Goal: Task Accomplishment & Management: Complete application form

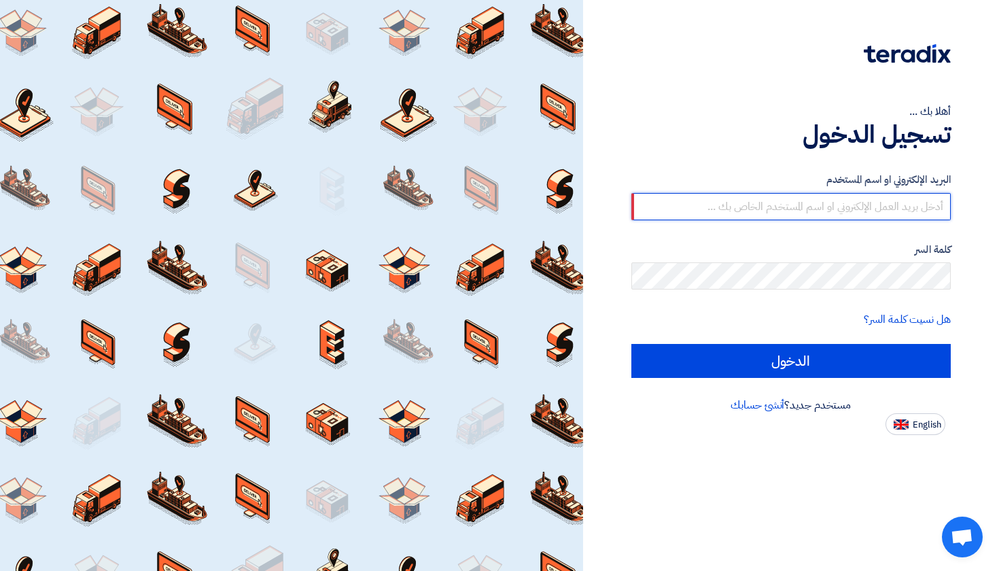
paste input "[EMAIL_ADDRESS][DOMAIN_NAME]"
type input "[EMAIL_ADDRESS][DOMAIN_NAME]"
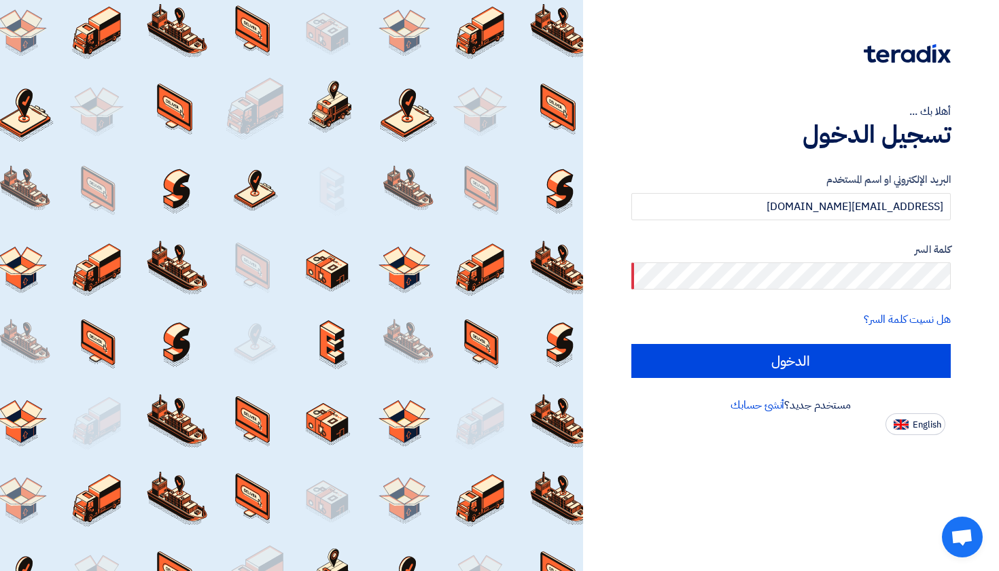
click at [831, 255] on label "كلمة السر" at bounding box center [791, 250] width 320 height 16
click at [723, 219] on input "[EMAIL_ADDRESS][DOMAIN_NAME]" at bounding box center [791, 206] width 320 height 27
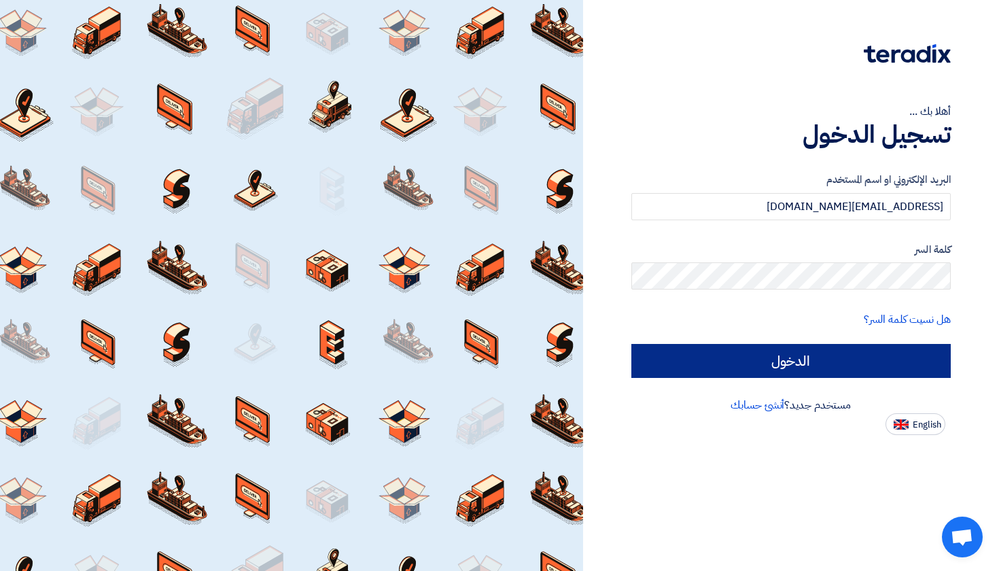
click at [767, 366] on input "الدخول" at bounding box center [791, 361] width 320 height 34
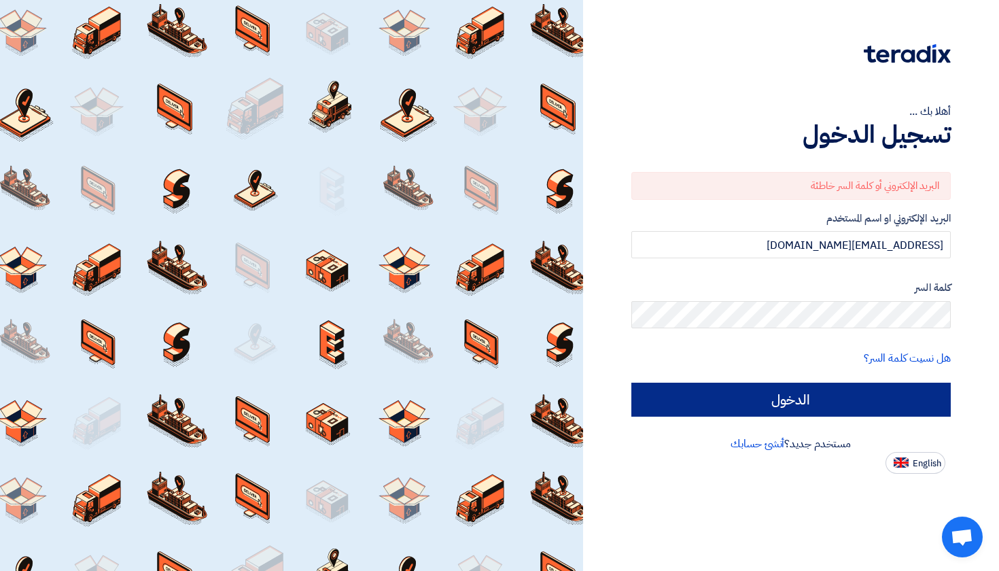
click at [793, 400] on input "الدخول" at bounding box center [791, 399] width 320 height 34
click at [784, 396] on input "الدخول" at bounding box center [791, 399] width 320 height 34
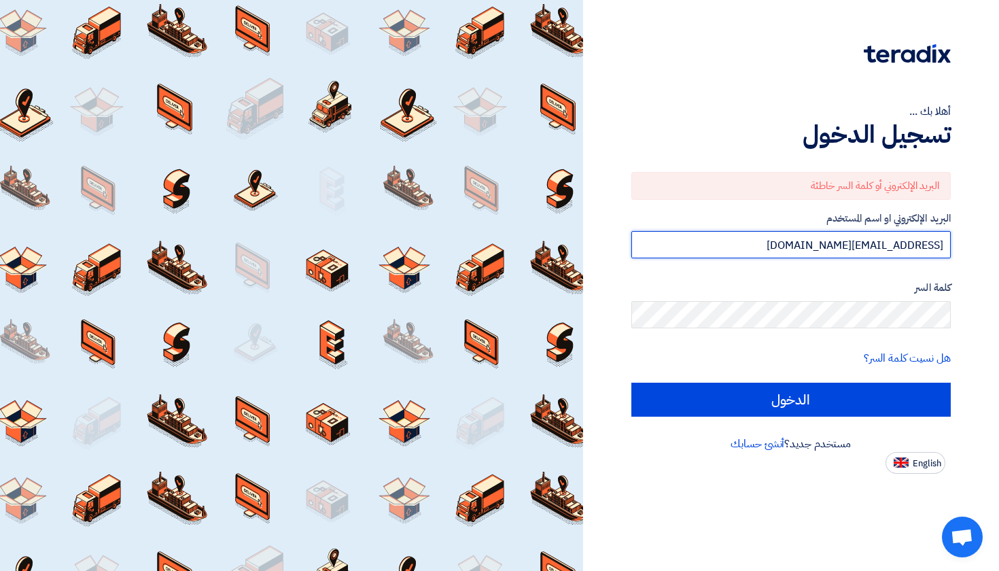
click at [771, 241] on input "[EMAIL_ADDRESS][DOMAIN_NAME]" at bounding box center [791, 244] width 320 height 27
click at [818, 253] on input "text" at bounding box center [791, 244] width 320 height 27
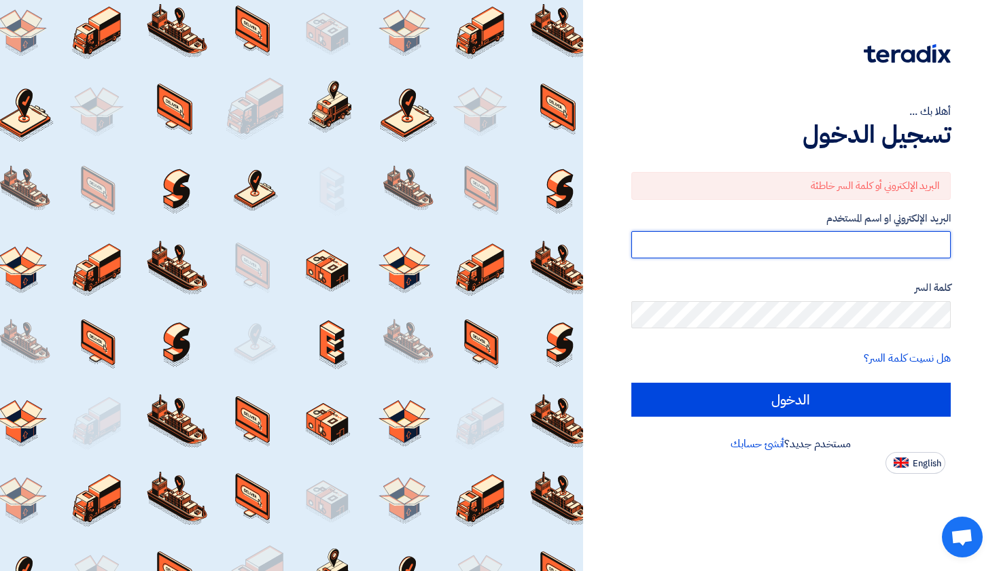
click at [818, 253] on input "text" at bounding box center [791, 244] width 320 height 27
type input "[EMAIL_ADDRESS][DOMAIN_NAME]"
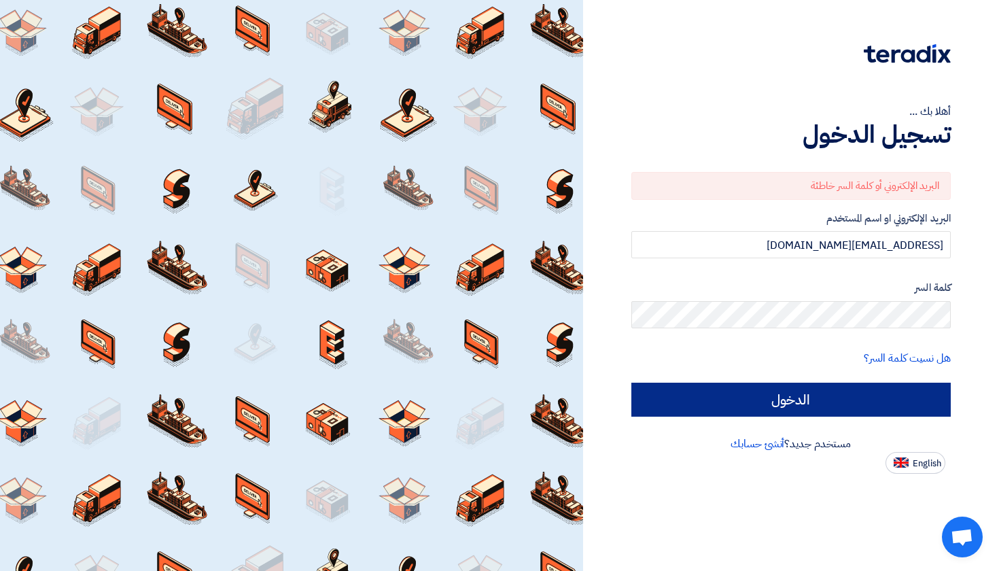
click at [791, 408] on input "الدخول" at bounding box center [791, 399] width 320 height 34
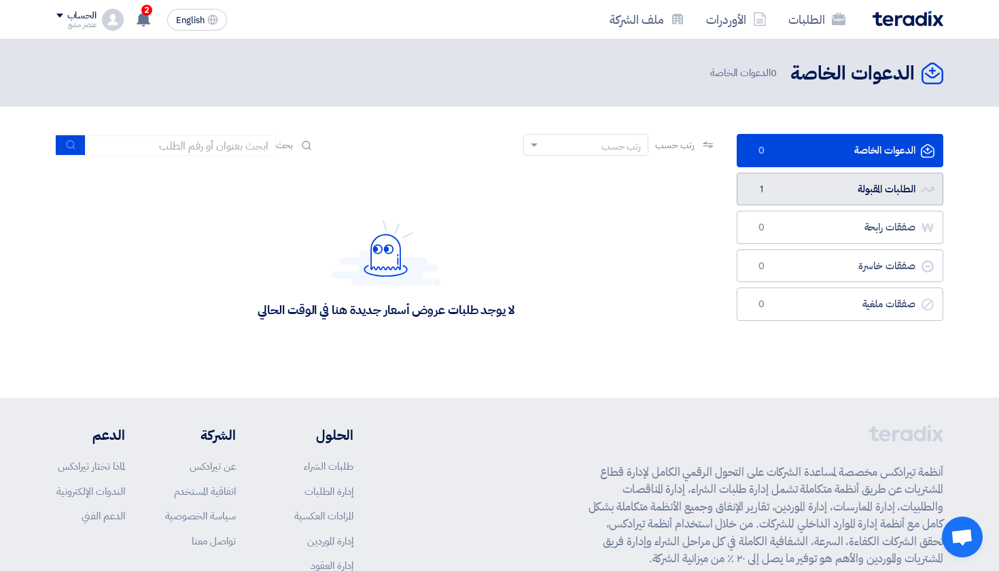
click at [778, 196] on link "الطلبات المقبولة الطلبات المقبولة 1" at bounding box center [839, 189] width 207 height 33
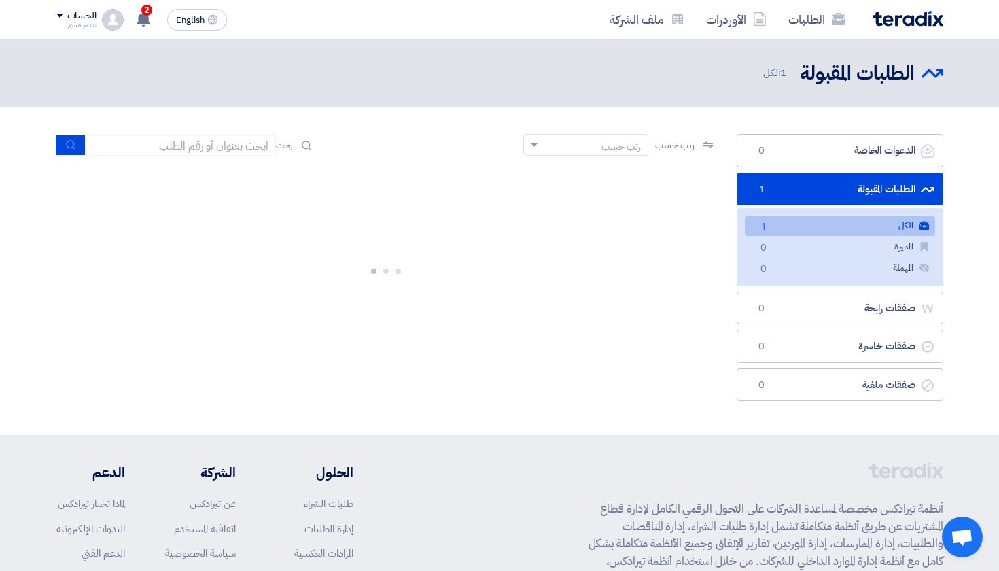
click at [772, 229] on link "الكل الكل 1" at bounding box center [840, 226] width 190 height 20
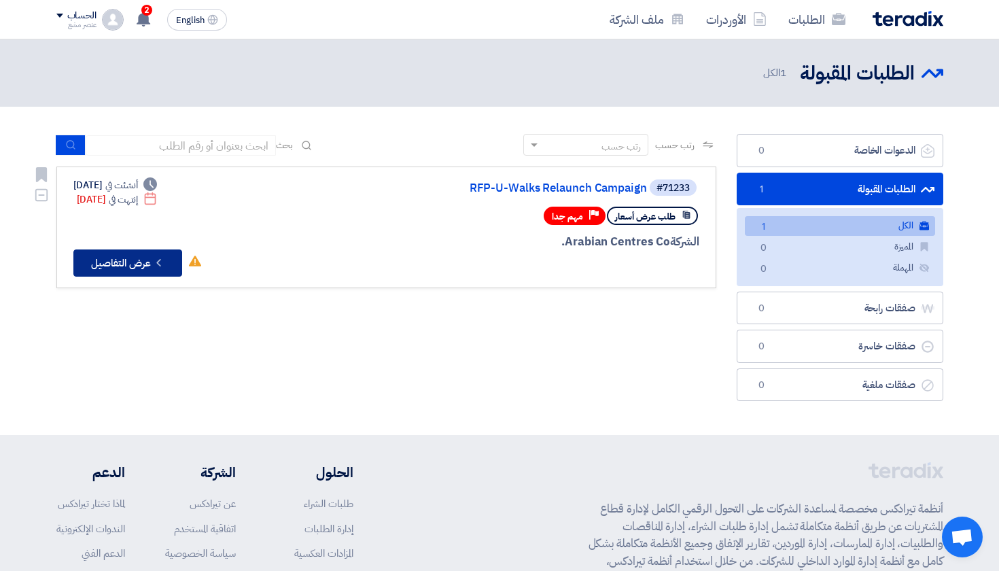
click at [125, 256] on button "Check details عرض التفاصيل" at bounding box center [127, 262] width 109 height 27
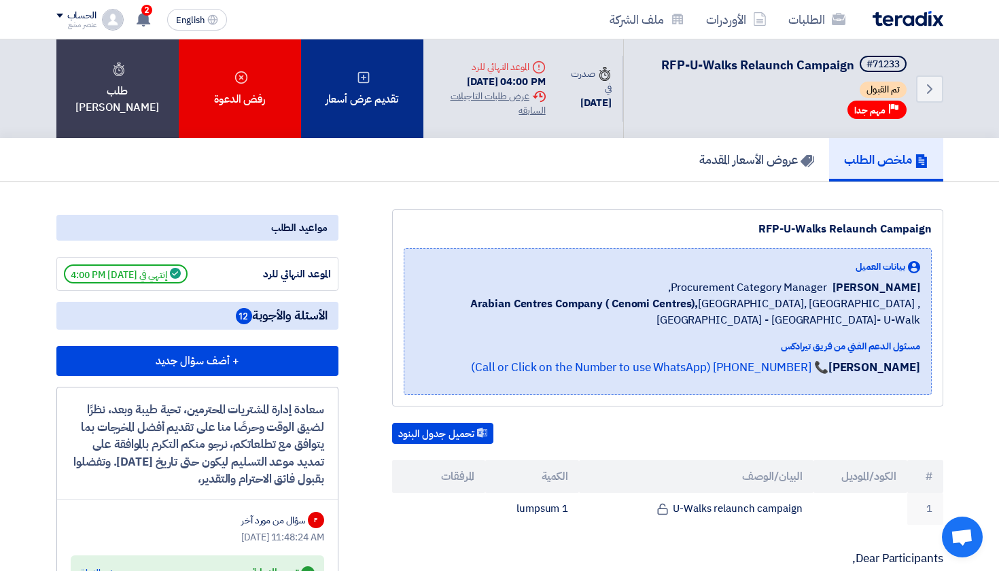
click at [365, 107] on div "تقديم عرض أسعار" at bounding box center [362, 88] width 122 height 99
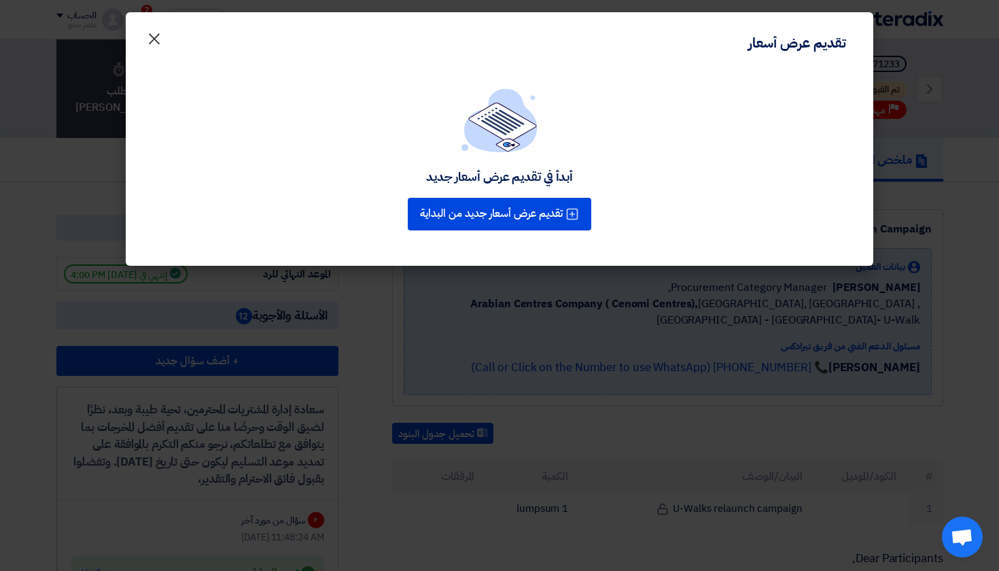
click at [152, 40] on span "×" at bounding box center [154, 38] width 16 height 41
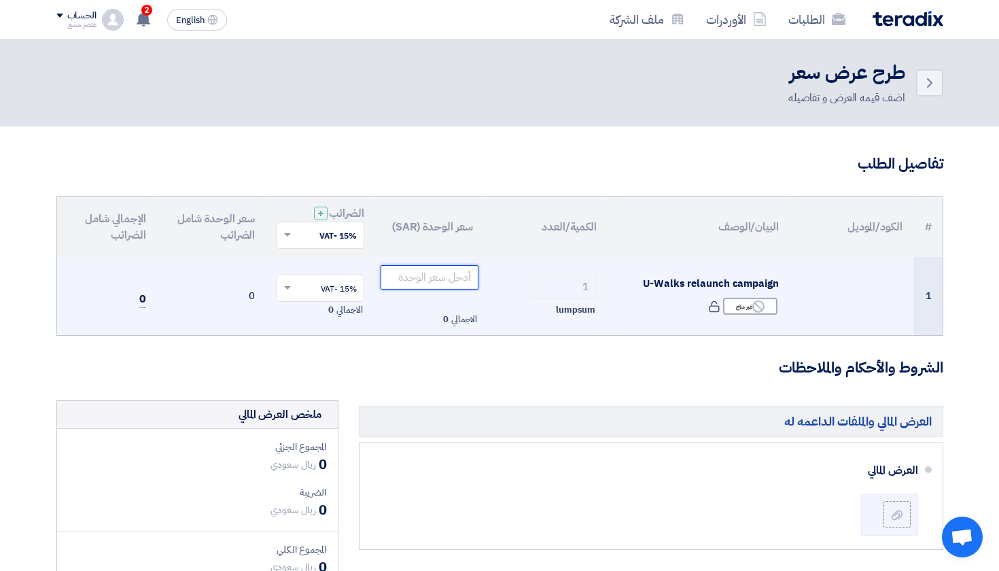
click at [426, 280] on input "number" at bounding box center [429, 277] width 99 height 24
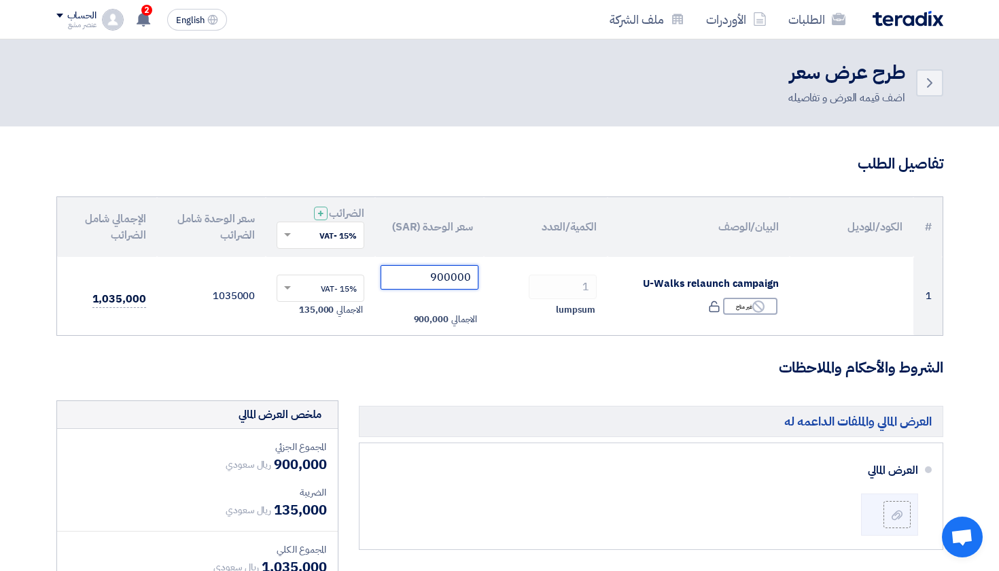
type input "900000"
click at [482, 158] on h3 "تفاصيل الطلب" at bounding box center [499, 164] width 887 height 21
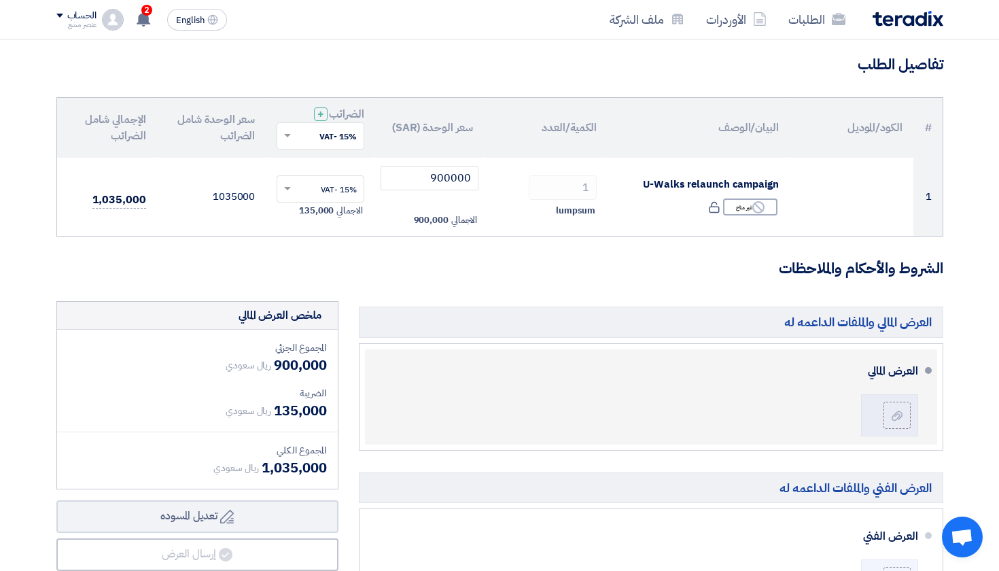
scroll to position [102, 0]
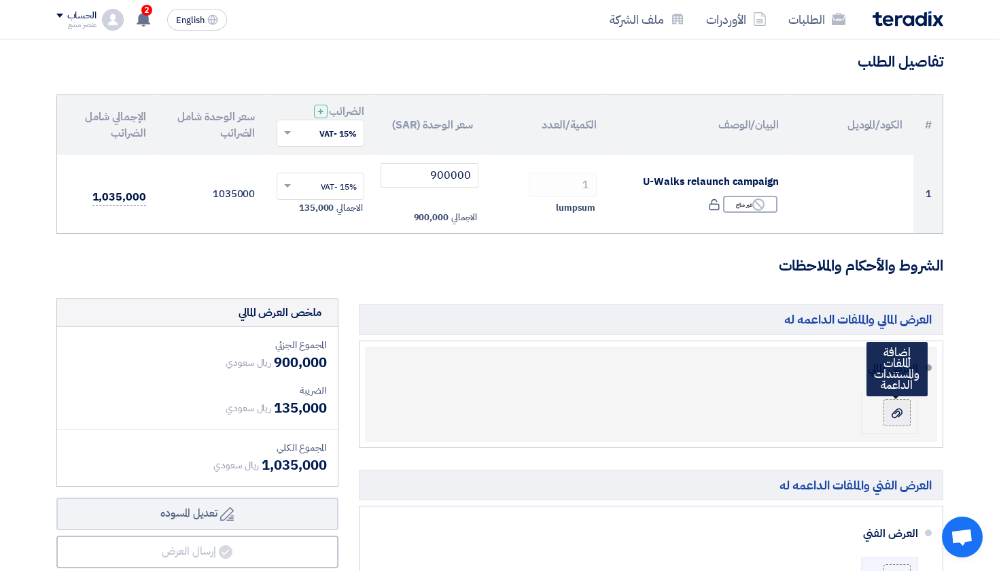
click at [891, 412] on icon at bounding box center [896, 413] width 11 height 11
click at [0, 0] on input "file" at bounding box center [0, 0] width 0 height 0
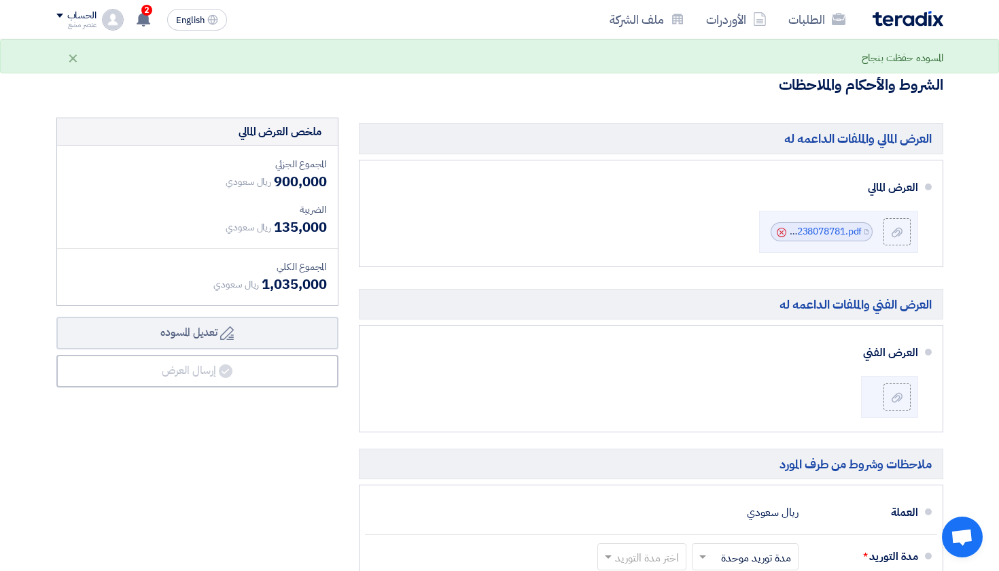
scroll to position [291, 0]
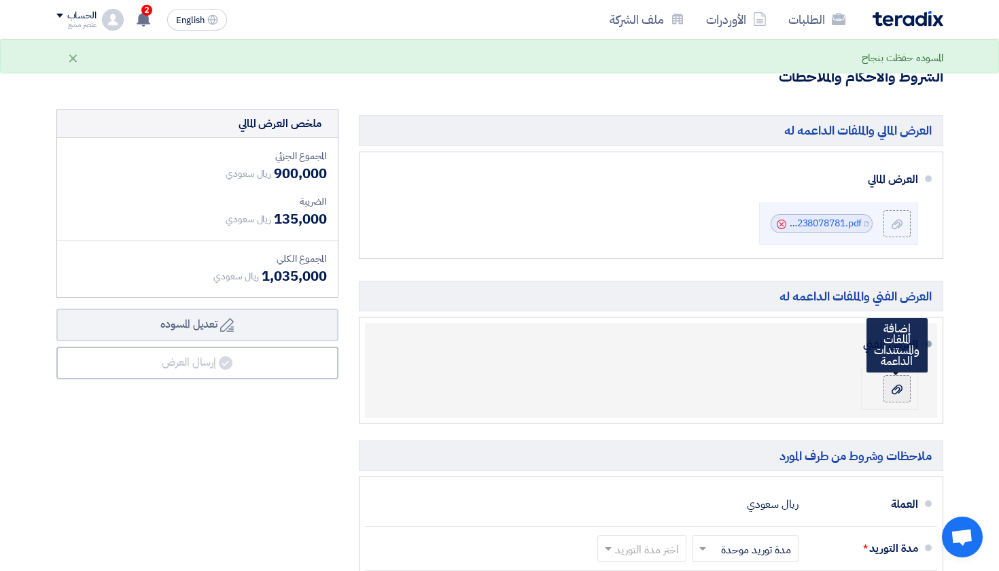
click at [886, 391] on label at bounding box center [896, 388] width 27 height 27
click at [0, 0] on input "file" at bounding box center [0, 0] width 0 height 0
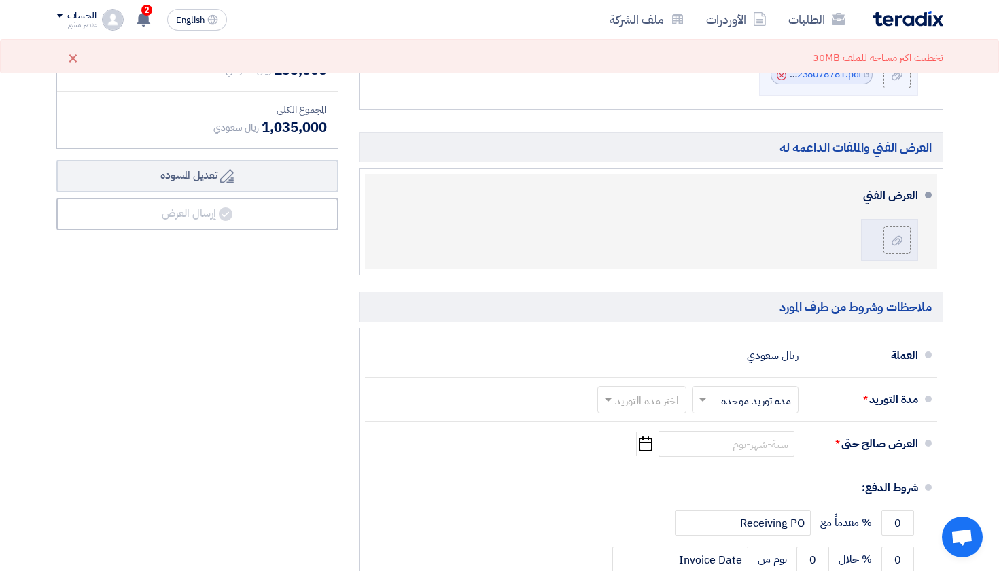
scroll to position [457, 0]
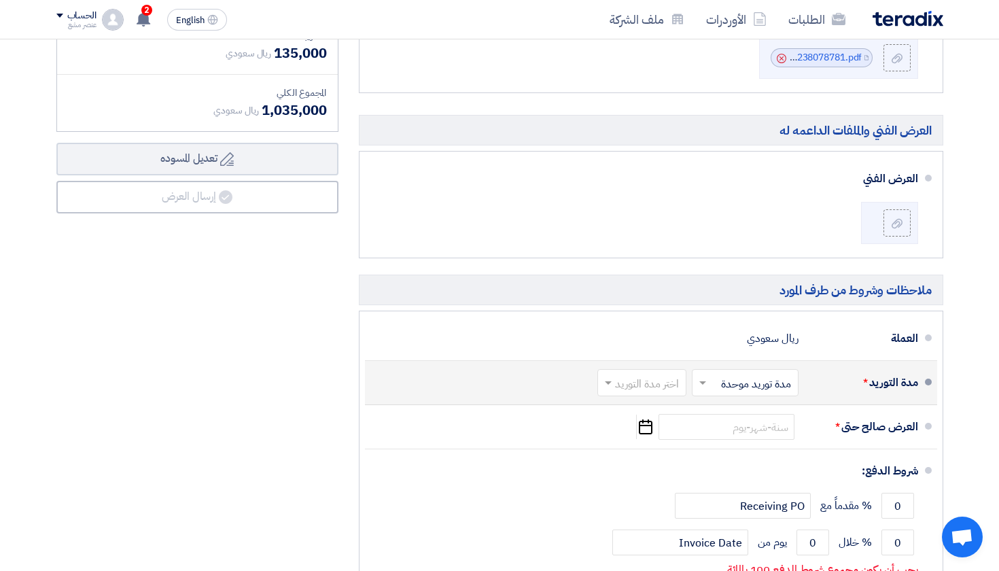
click at [741, 383] on input "text" at bounding box center [742, 384] width 100 height 20
click at [656, 381] on input "text" at bounding box center [639, 384] width 82 height 20
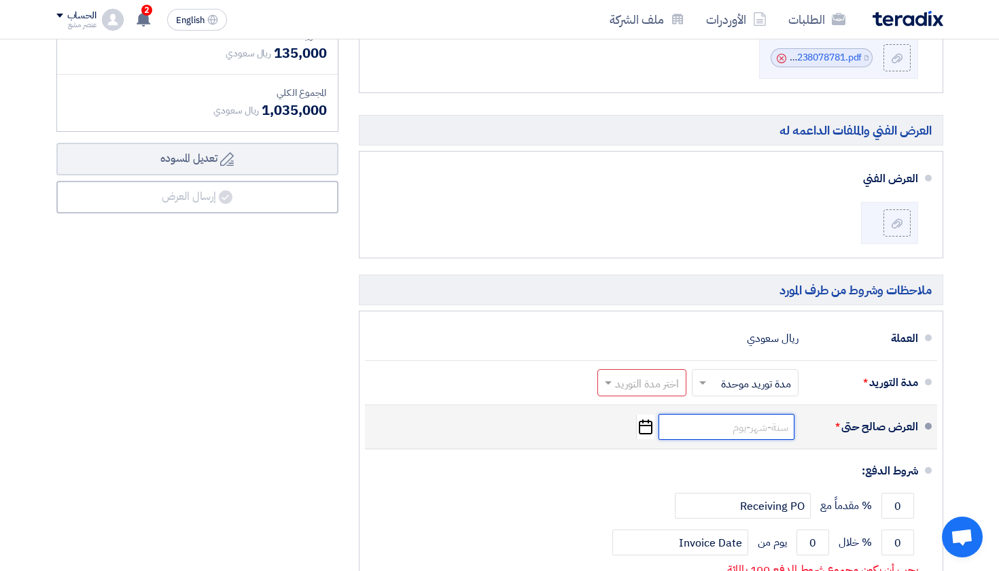
click at [737, 422] on input at bounding box center [726, 427] width 136 height 26
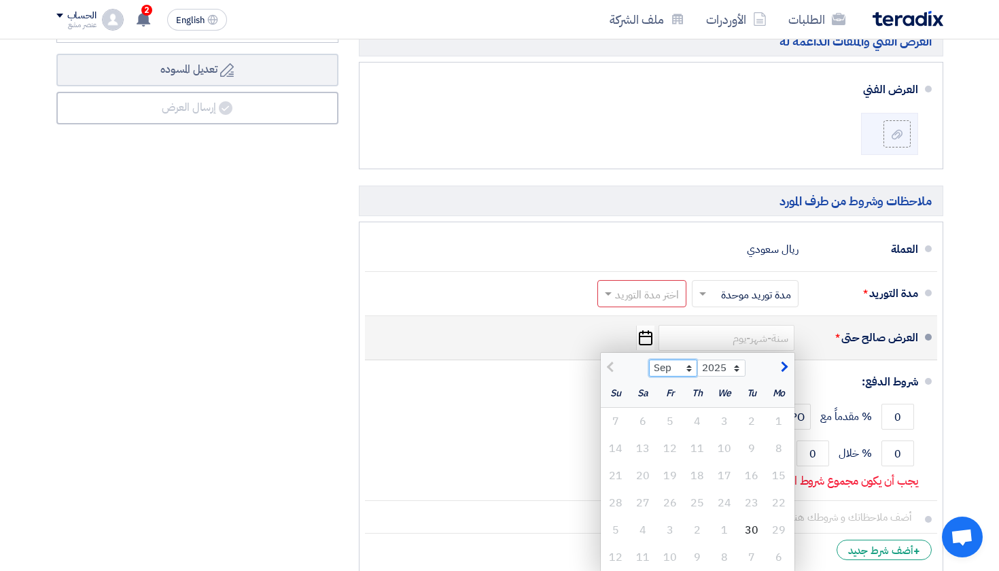
select select "10"
click at [692, 525] on div "30" at bounding box center [696, 529] width 27 height 27
type input "[DATE]"
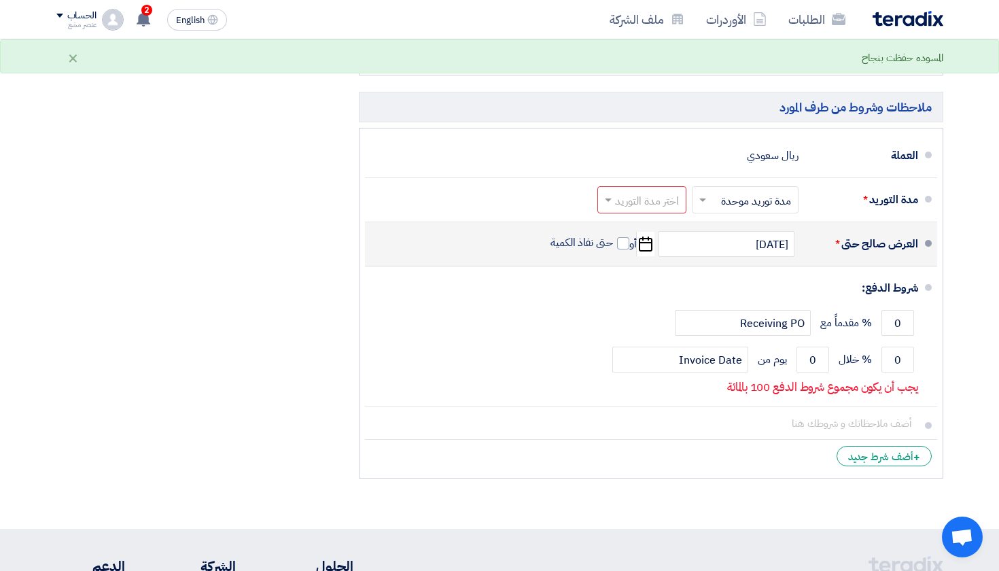
scroll to position [652, 0]
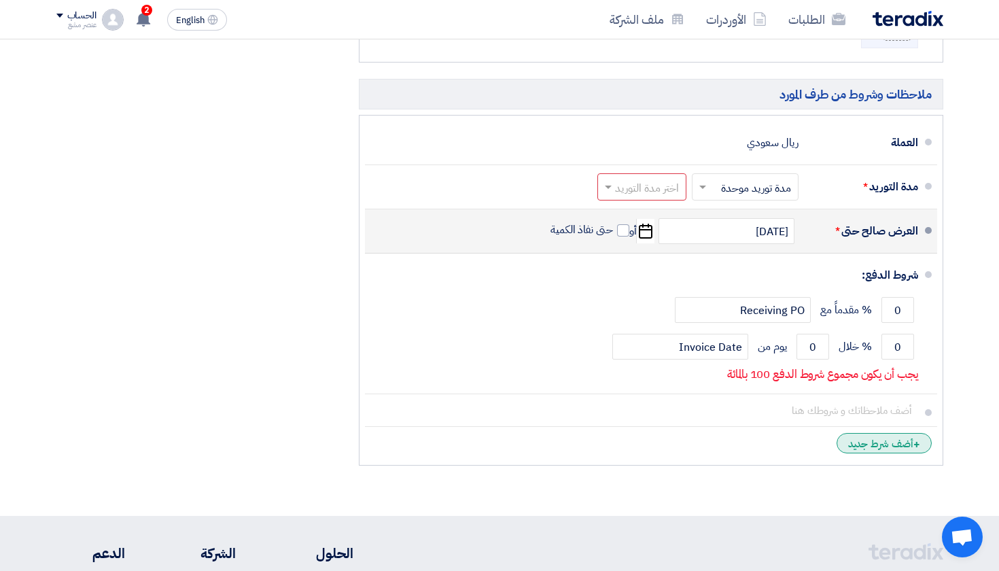
click at [867, 440] on div "+ أضف شرط جديد" at bounding box center [883, 443] width 95 height 20
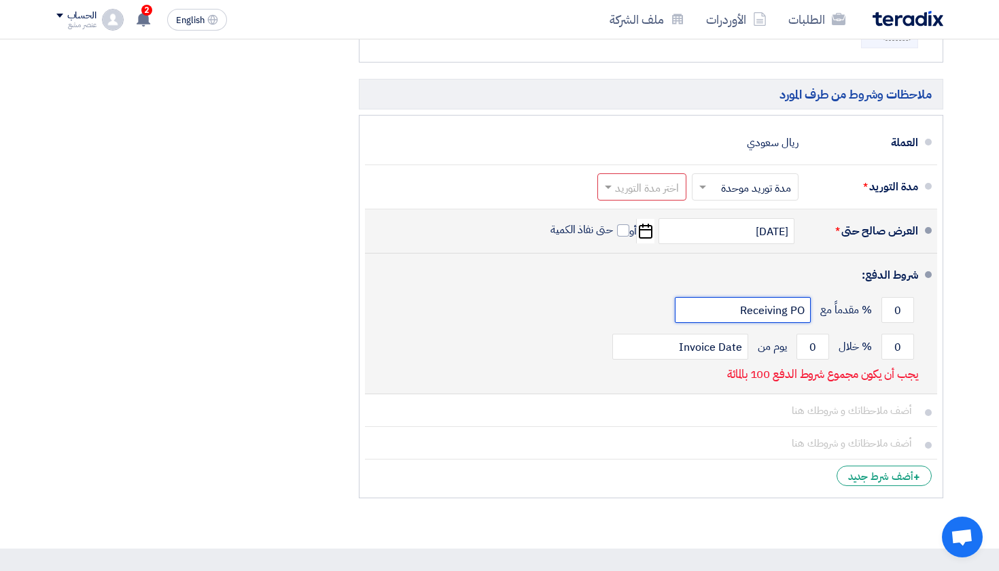
click at [759, 314] on input "Receiving PO" at bounding box center [743, 310] width 136 height 26
paste input "of the total amount is due and should be paid upon the approval of the creative…"
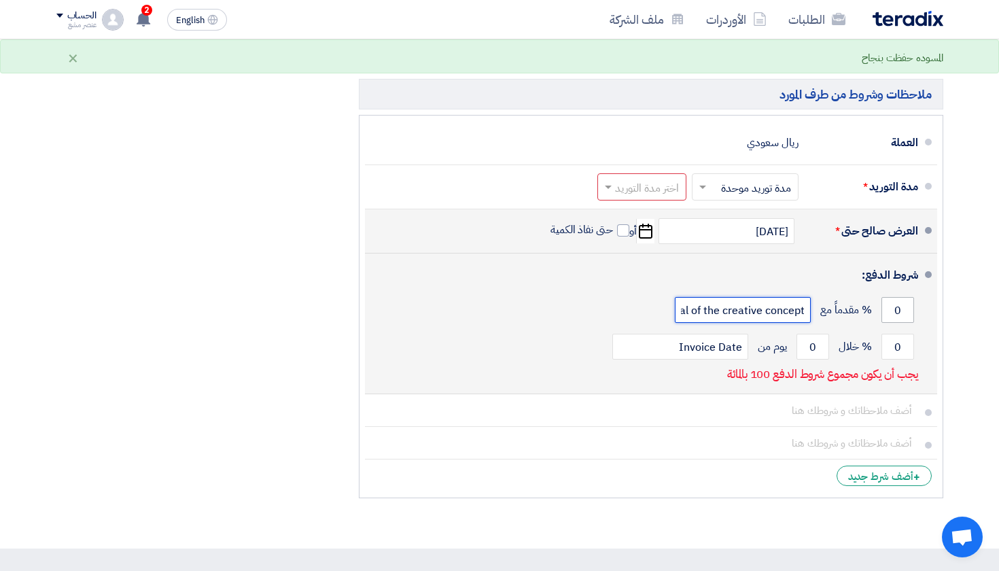
type input "of the total amount is due and should be paid upon the approval of the creative…"
click at [901, 308] on input "0" at bounding box center [897, 310] width 33 height 26
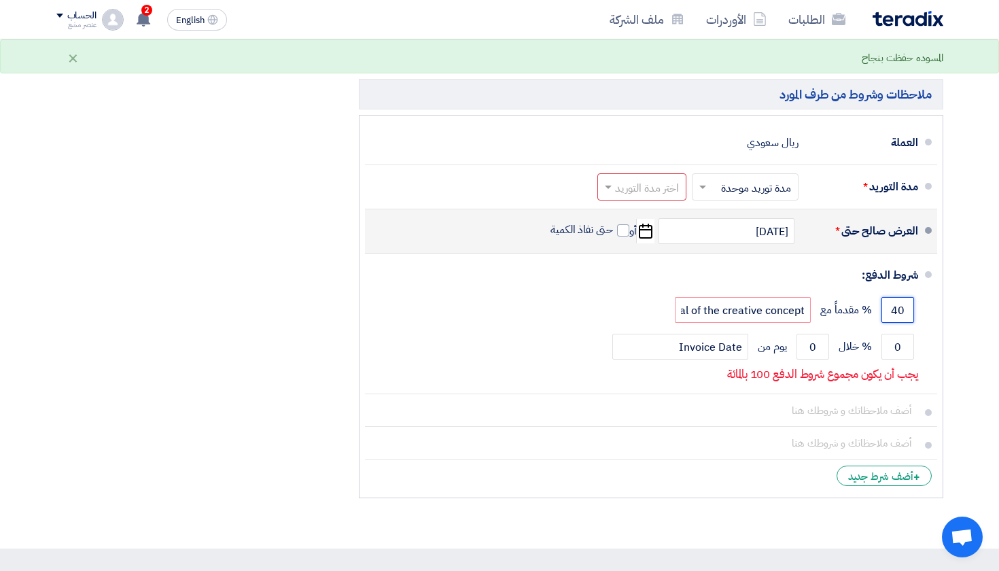
type input "40"
click at [260, 342] on div "ملخص [PERSON_NAME] المجموع الجزئي ريال سعودي 900,000 الضريبة" at bounding box center [197, 126] width 302 height 757
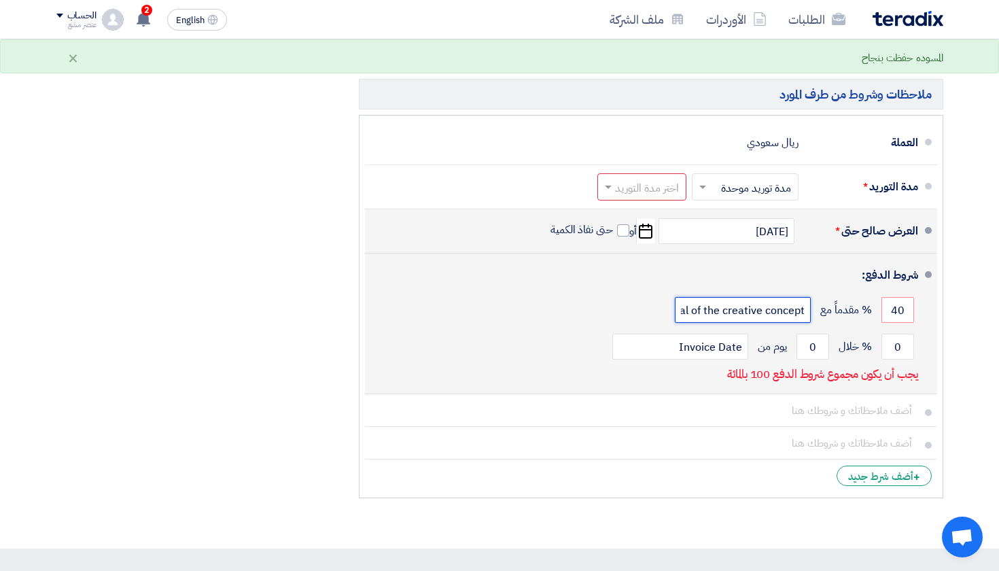
click at [715, 312] on input "of the total amount is due and should be paid upon the approval of the creative…" at bounding box center [743, 310] width 136 height 26
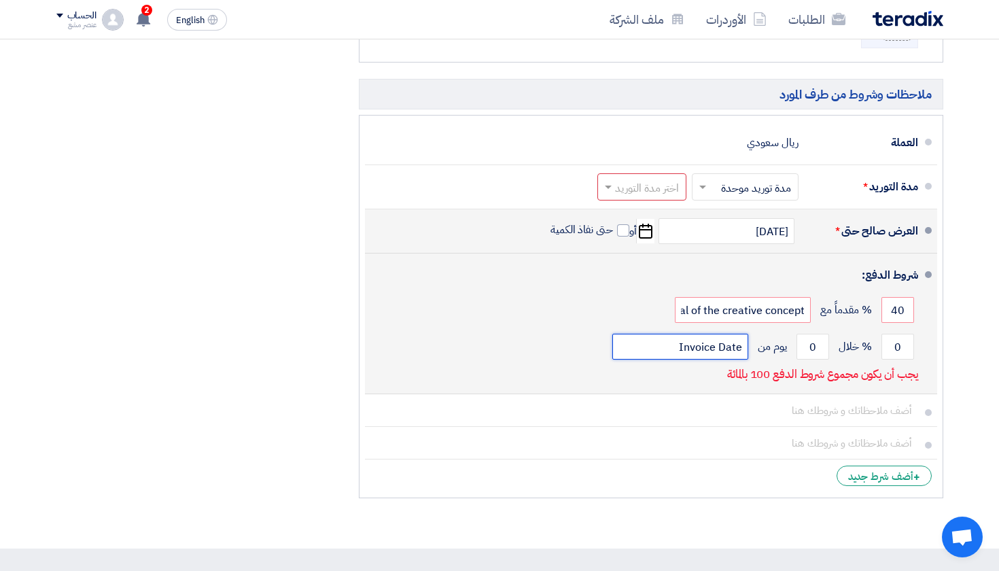
click at [688, 341] on input "Invoice Date" at bounding box center [680, 347] width 136 height 26
click at [895, 347] on input "0" at bounding box center [897, 347] width 33 height 26
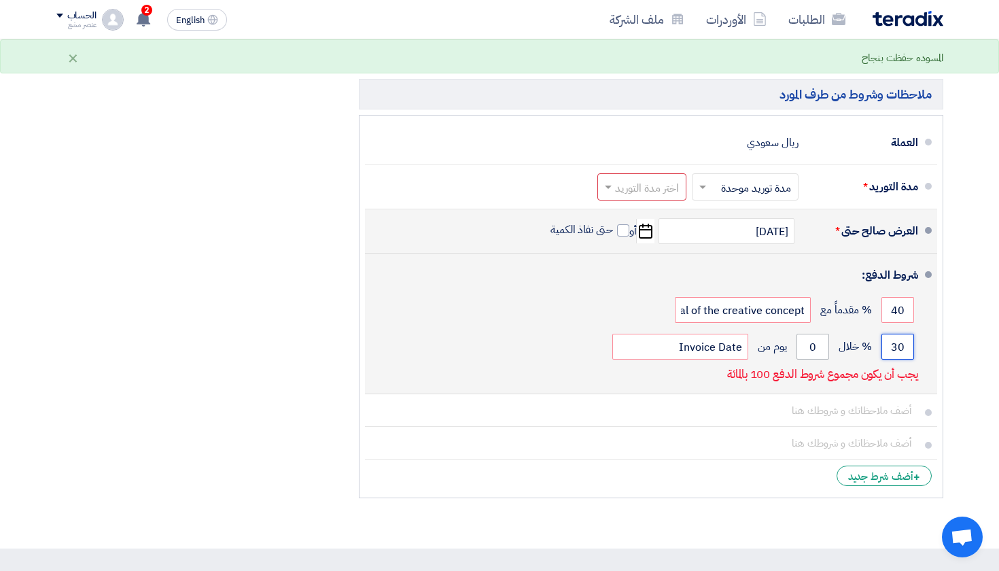
type input "30"
click at [803, 343] on input "0" at bounding box center [812, 347] width 33 height 26
type input "1"
click at [710, 344] on input "Invoice Date" at bounding box center [680, 347] width 136 height 26
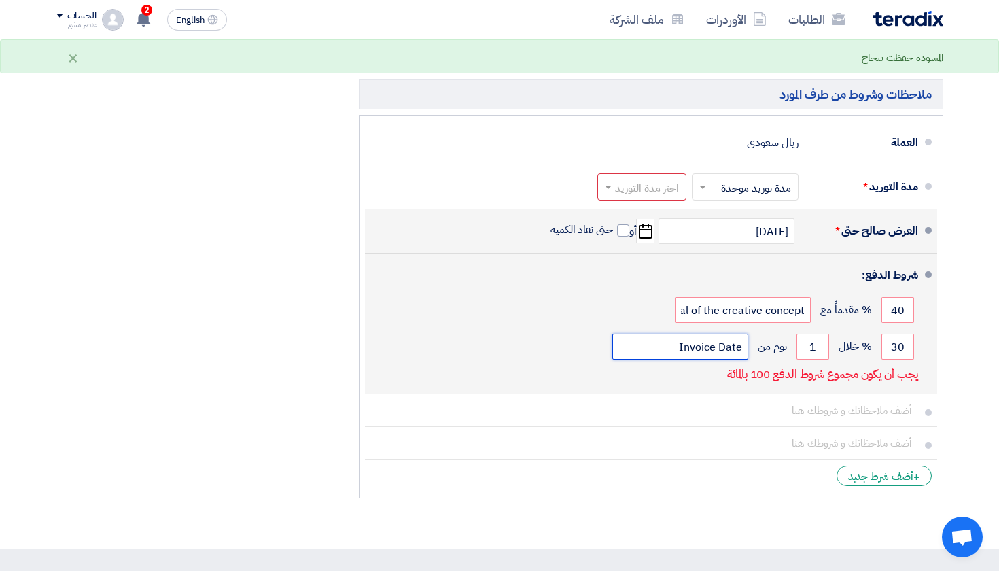
click at [710, 344] on input "Invoice Date" at bounding box center [680, 347] width 136 height 26
paste input "of the total amount is due and should be paid before the pre-production meeting"
type input "of the total amount is due and should be paid before the pre-production meeting"
click at [682, 383] on div "شروط الدفع: 40 % مقدماً مع of the total amount is due and should be paid upon t…" at bounding box center [647, 323] width 542 height 129
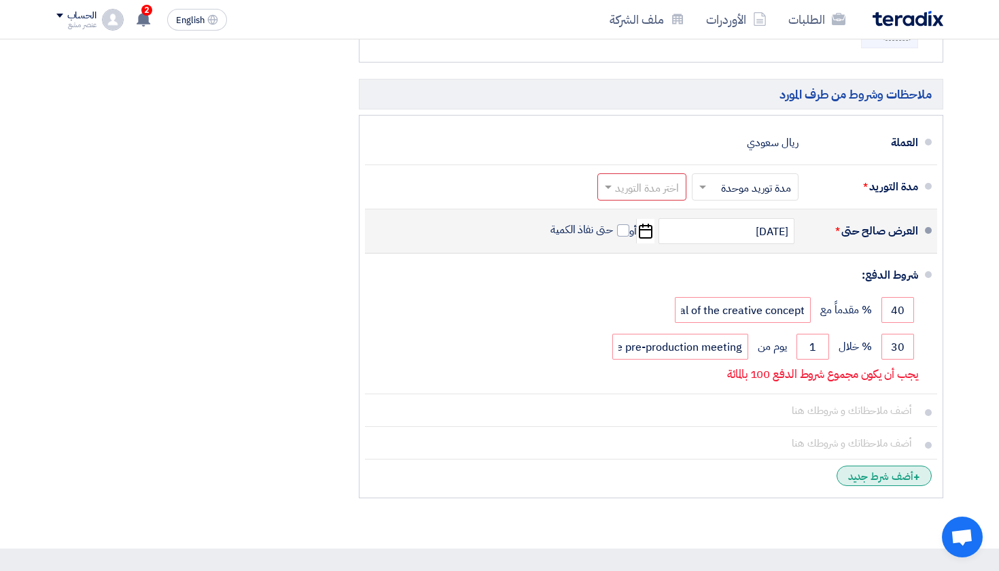
click at [858, 477] on div "+ أضف شرط جديد" at bounding box center [883, 475] width 95 height 20
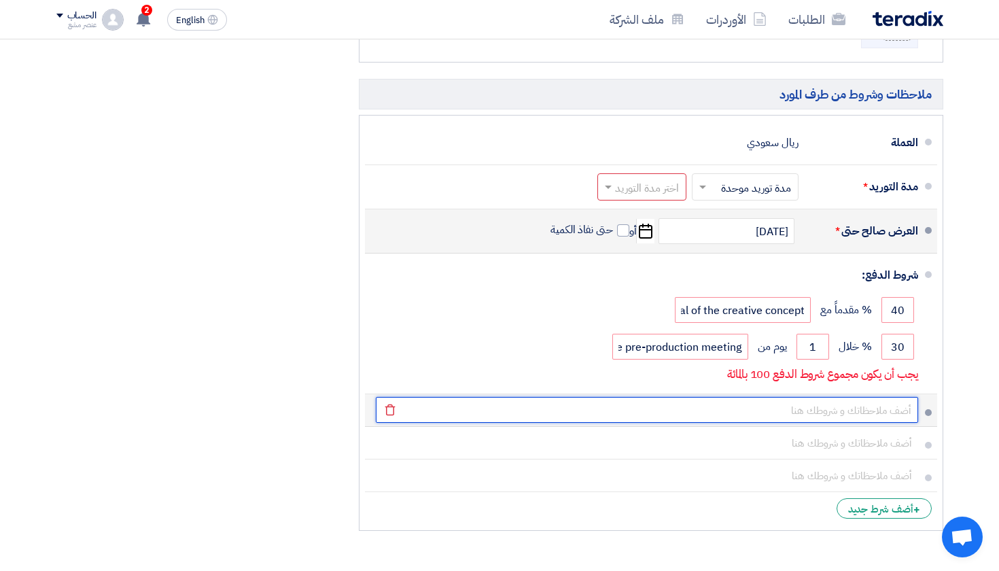
click at [860, 408] on input "text" at bounding box center [647, 410] width 542 height 26
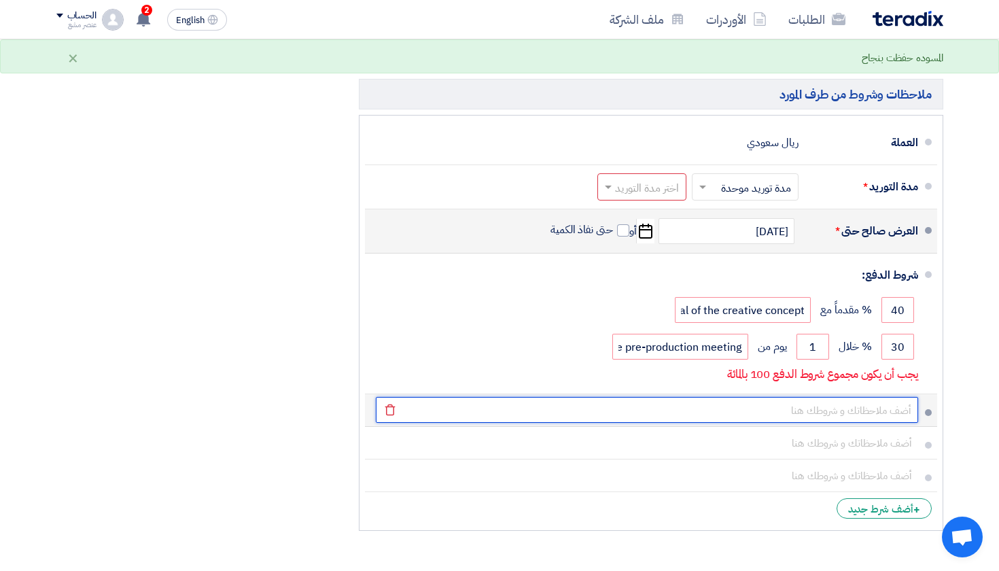
click at [870, 408] on input "text" at bounding box center [647, 410] width 542 height 26
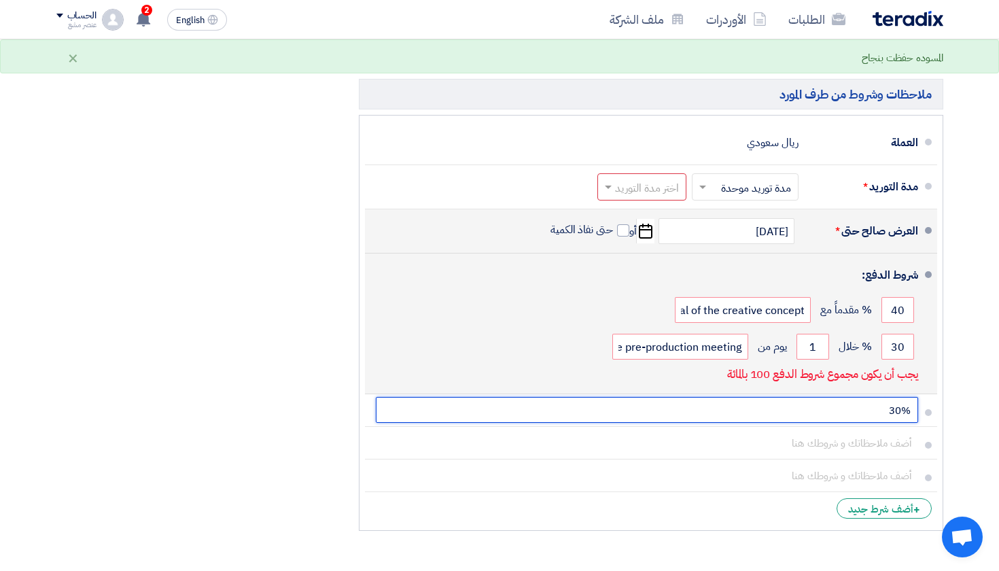
paste input "of the total amount is due and should be paid upon the delivery of the Video's …"
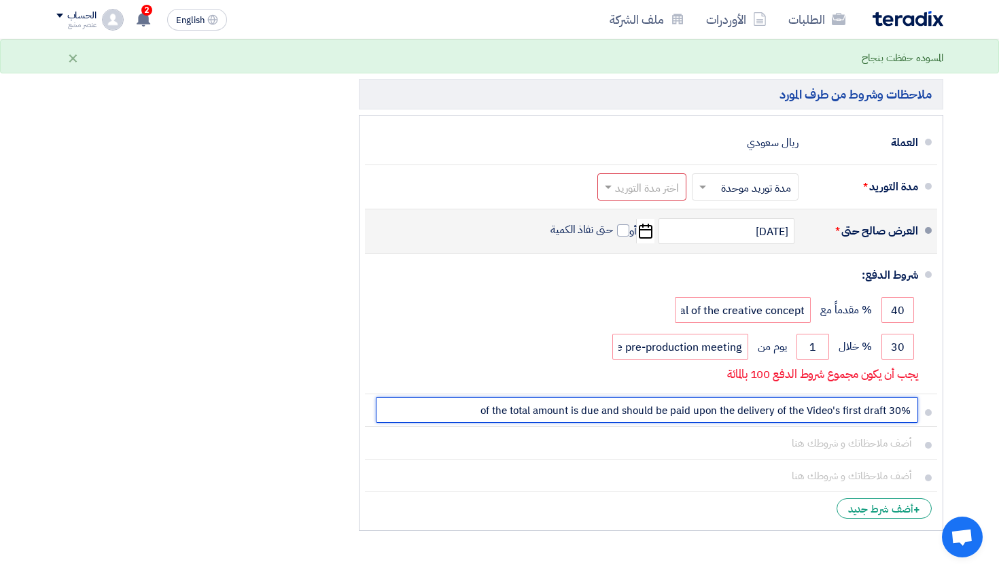
type input "30% of the total amount is due and should be paid upon the delivery of the Vide…"
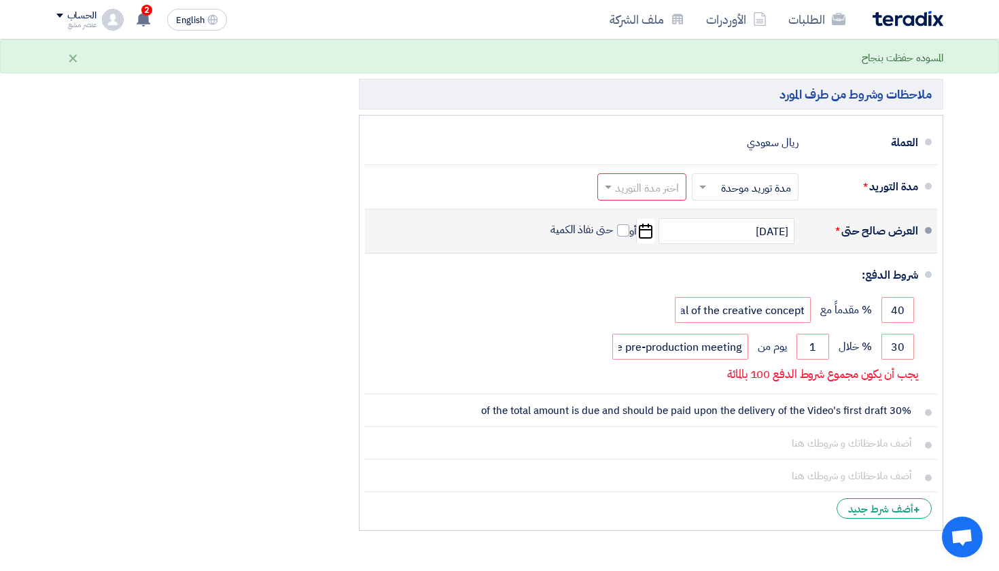
click at [255, 377] on div "ملخص [PERSON_NAME] المجموع الجزئي ريال سعودي 900,000 الضريبة" at bounding box center [197, 142] width 302 height 789
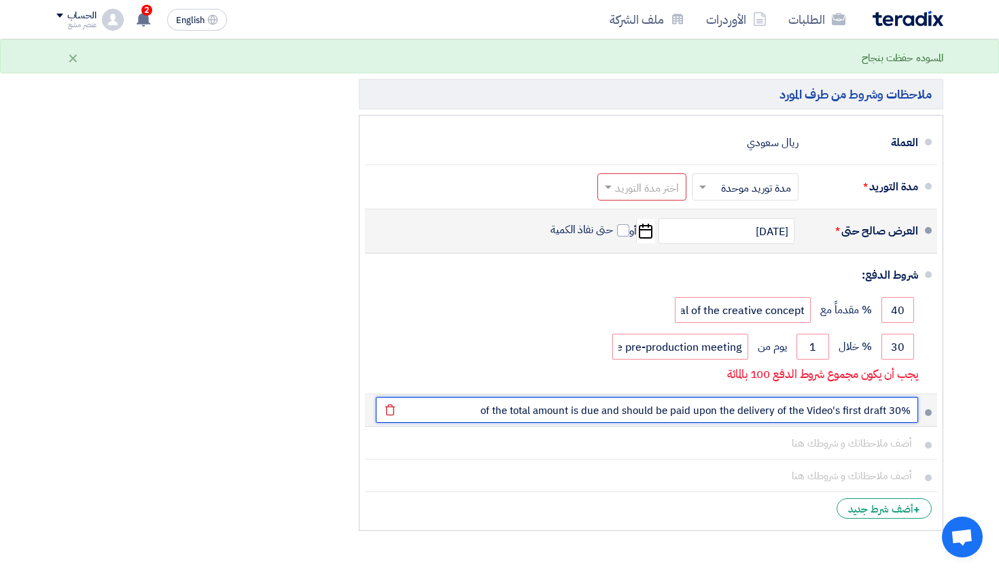
click at [512, 408] on input "30% of the total amount is due and should be paid upon the delivery of the Vide…" at bounding box center [647, 410] width 542 height 26
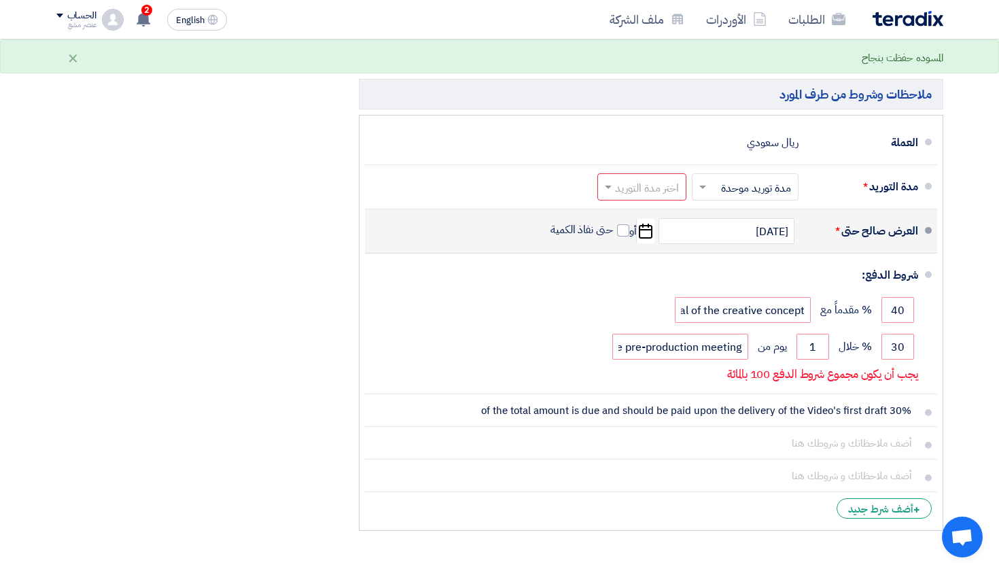
click at [322, 325] on div "ملخص [PERSON_NAME] المجموع الجزئي ريال سعودي 900,000 الضريبة" at bounding box center [197, 142] width 302 height 789
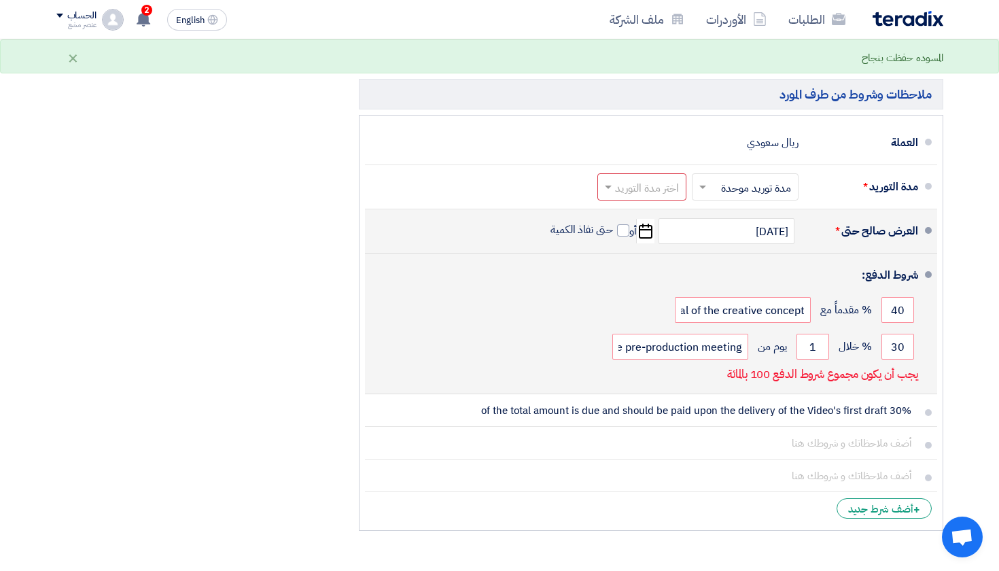
scroll to position [647, 0]
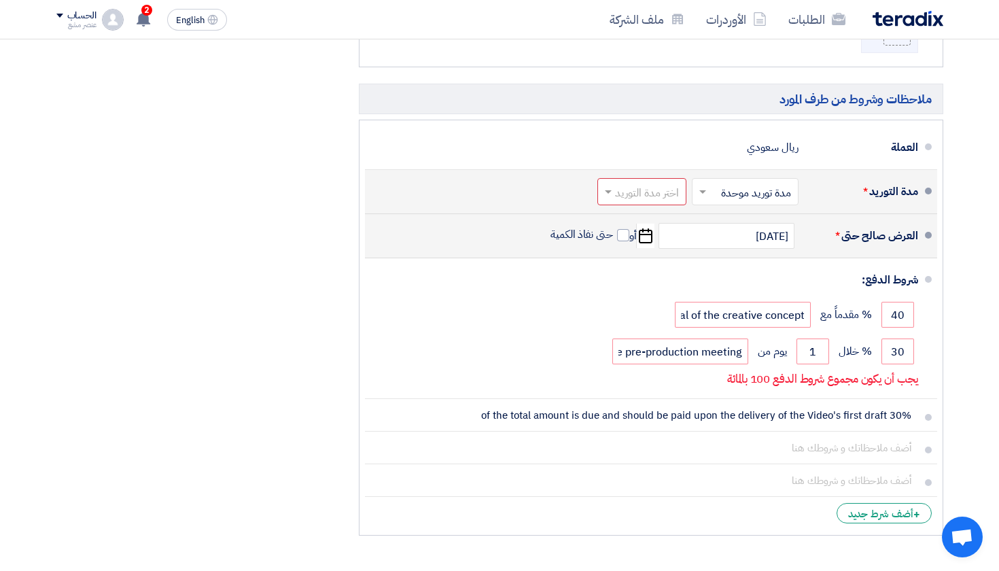
click at [719, 192] on input "text" at bounding box center [742, 193] width 100 height 20
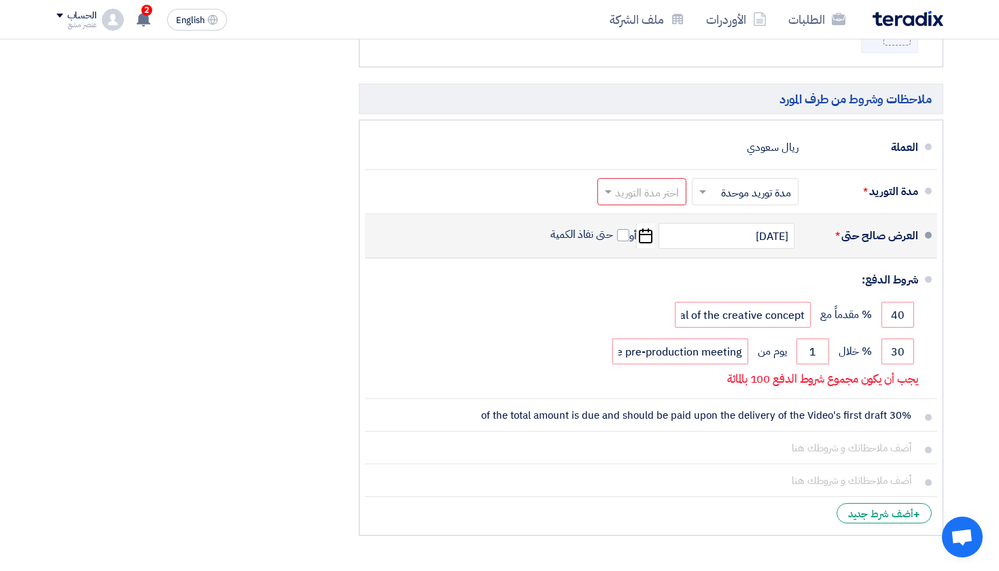
click at [271, 194] on div "ملخص [PERSON_NAME] المجموع الجزئي ريال سعودي 900,000 الضريبة" at bounding box center [197, 147] width 302 height 789
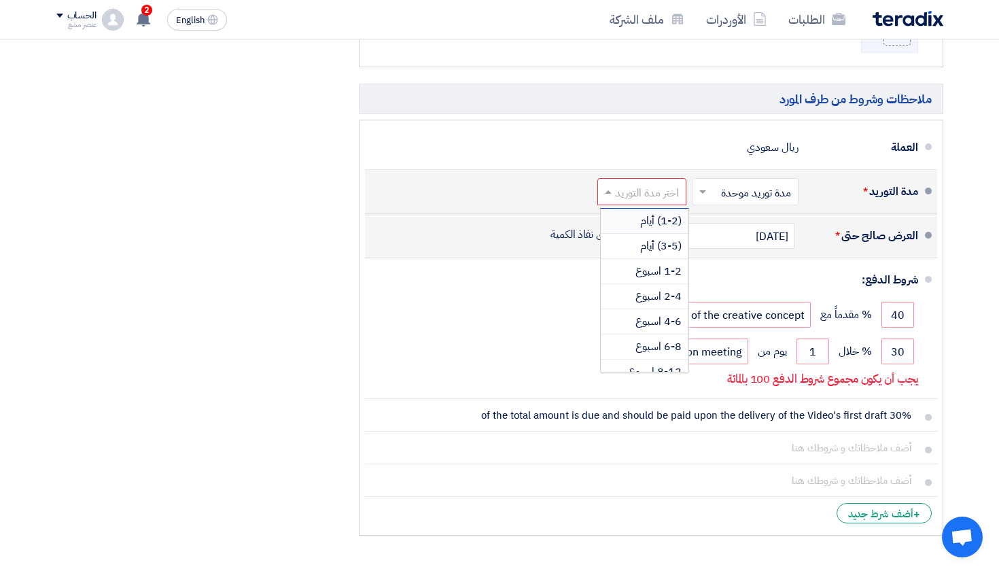
click at [631, 183] on input "text" at bounding box center [639, 193] width 82 height 20
click at [668, 282] on span "6-8 اسبوع" at bounding box center [658, 283] width 46 height 16
click at [643, 187] on input "text" at bounding box center [642, 193] width 76 height 20
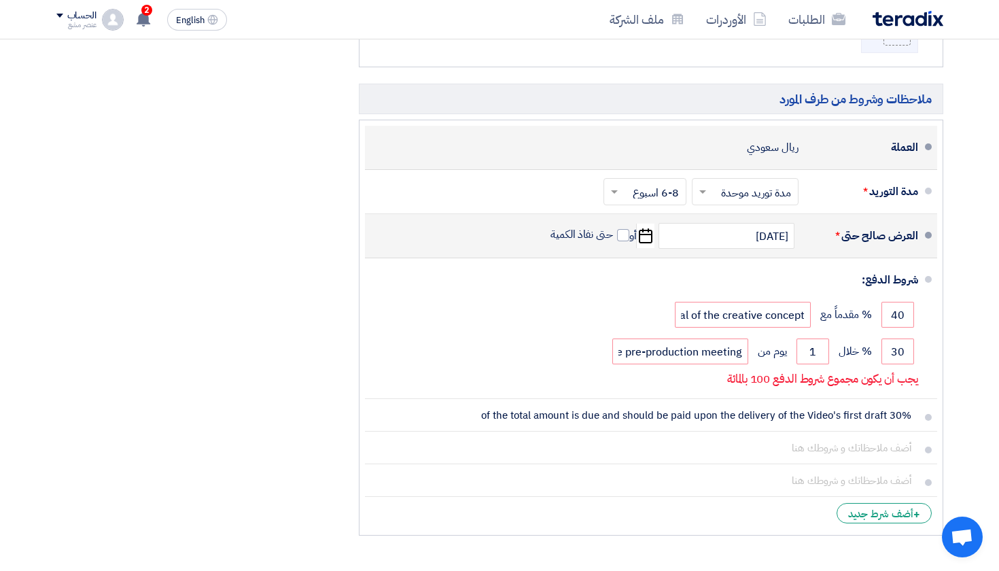
click at [615, 146] on div "العملة ريال سعودي" at bounding box center [647, 147] width 542 height 33
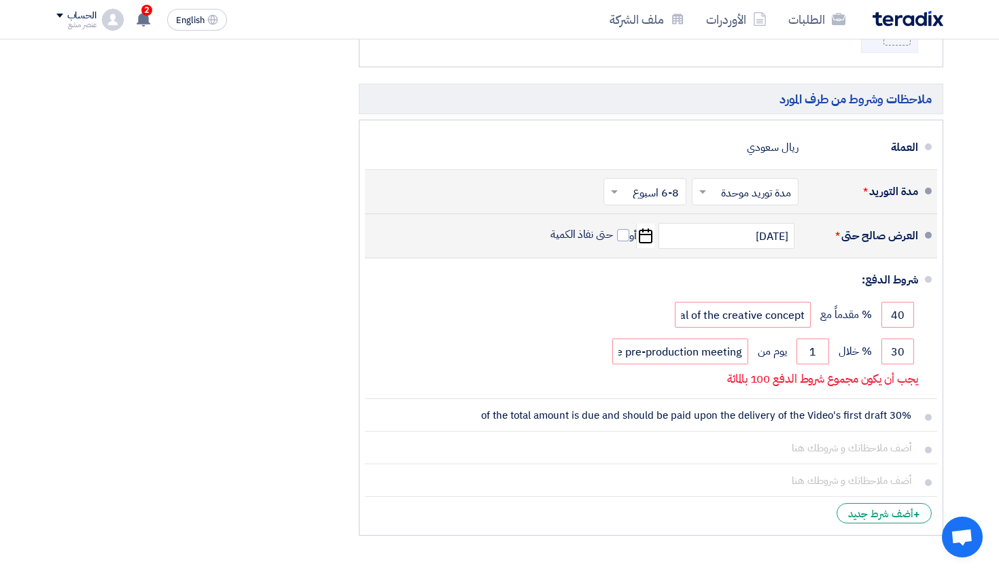
click at [635, 183] on input "text" at bounding box center [642, 193] width 76 height 20
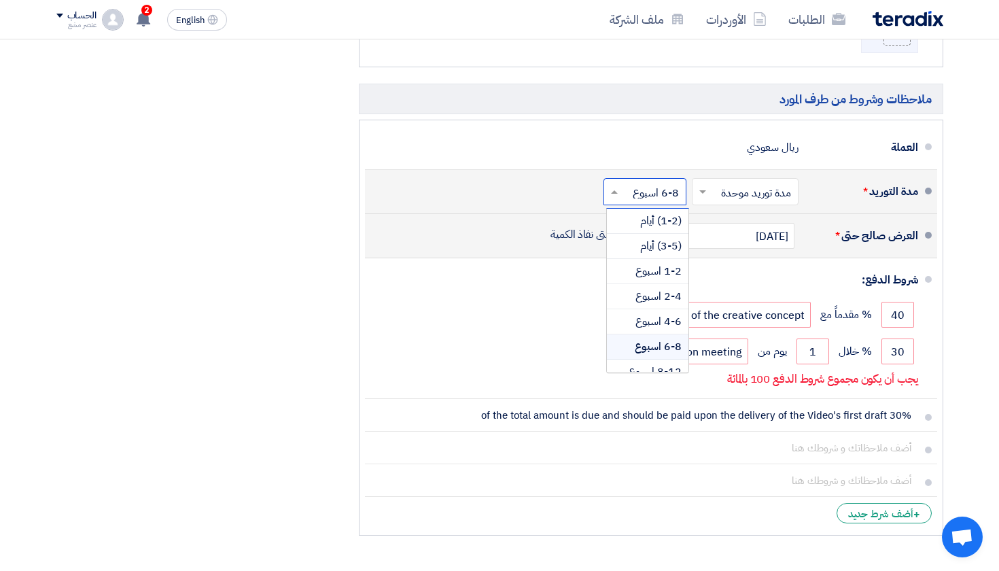
click at [662, 342] on span "6-8 اسبوع" at bounding box center [658, 346] width 47 height 16
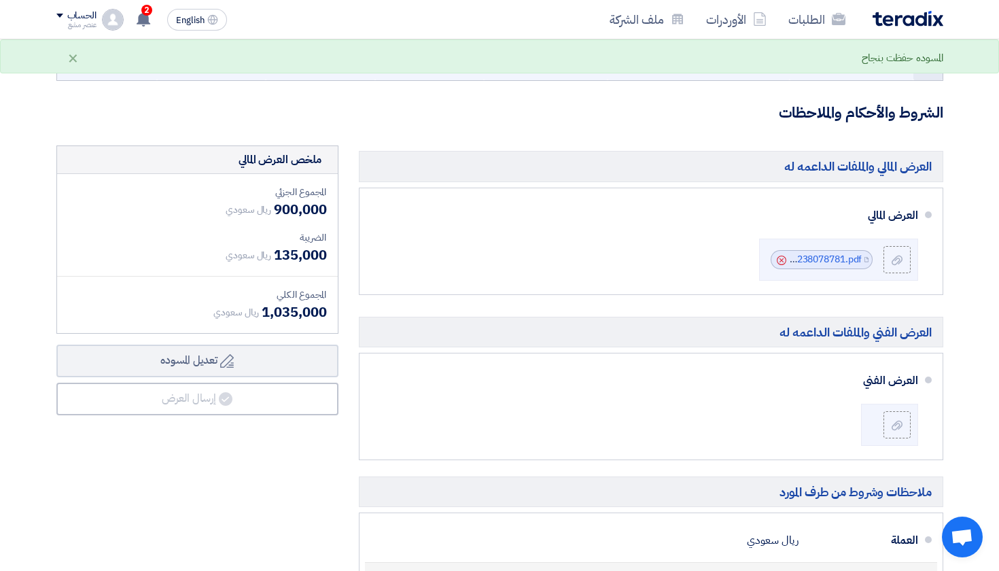
scroll to position [308, 0]
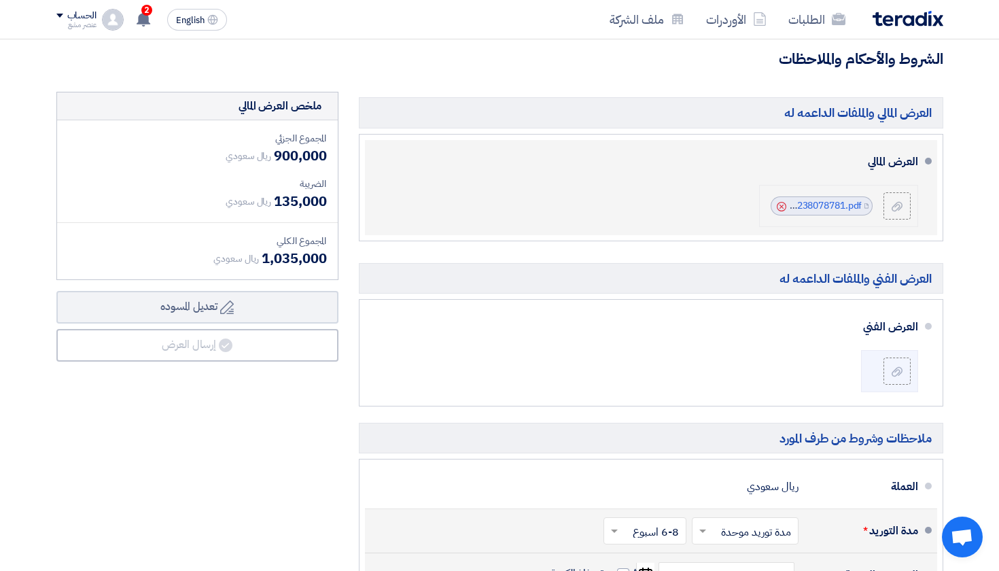
click at [783, 202] on use at bounding box center [781, 207] width 10 height 10
click at [887, 216] on label at bounding box center [896, 205] width 27 height 27
click at [0, 0] on input "file" at bounding box center [0, 0] width 0 height 0
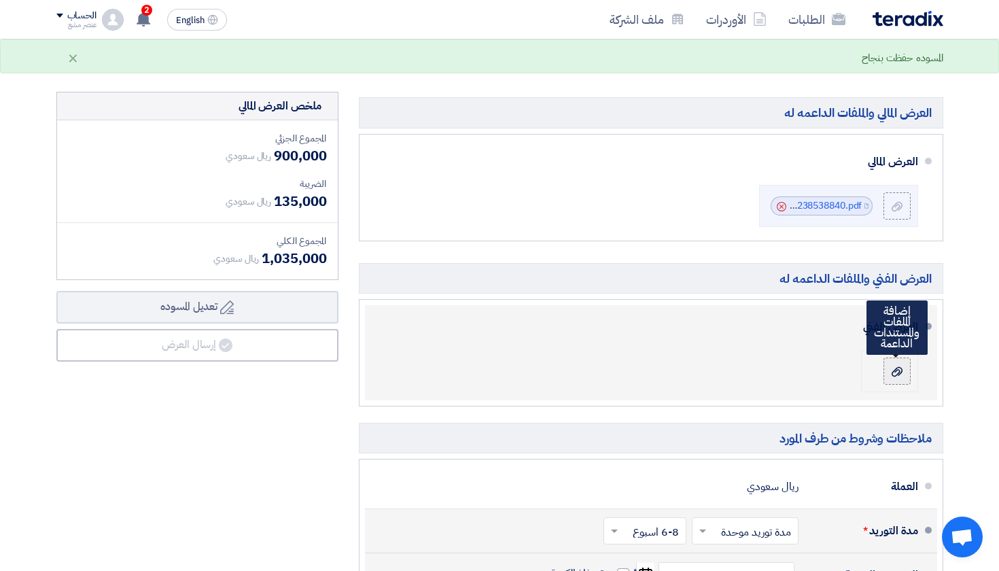
click at [901, 366] on icon at bounding box center [896, 371] width 11 height 11
click at [0, 0] on input "file" at bounding box center [0, 0] width 0 height 0
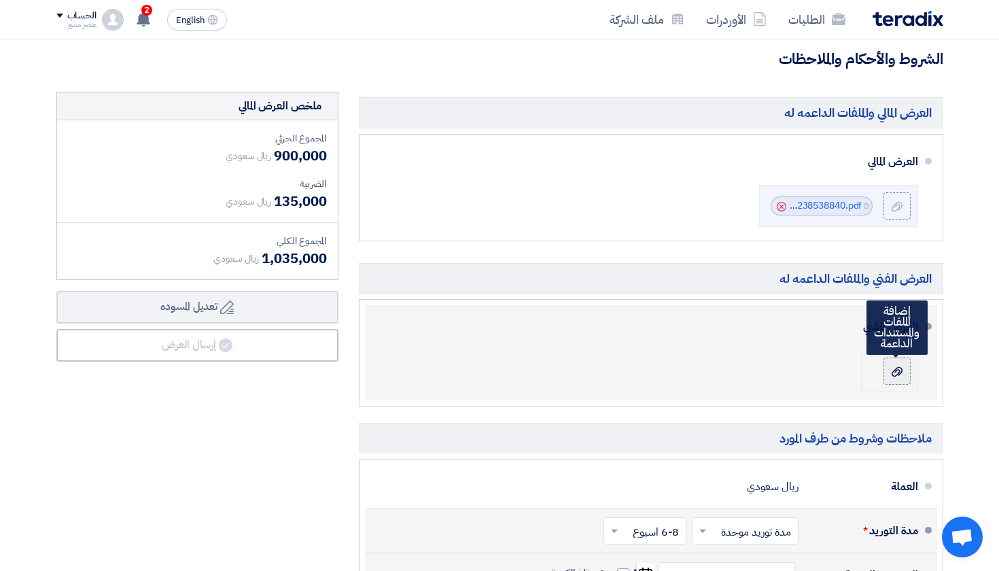
click at [903, 376] on label at bounding box center [896, 370] width 27 height 27
click at [0, 0] on input "file" at bounding box center [0, 0] width 0 height 0
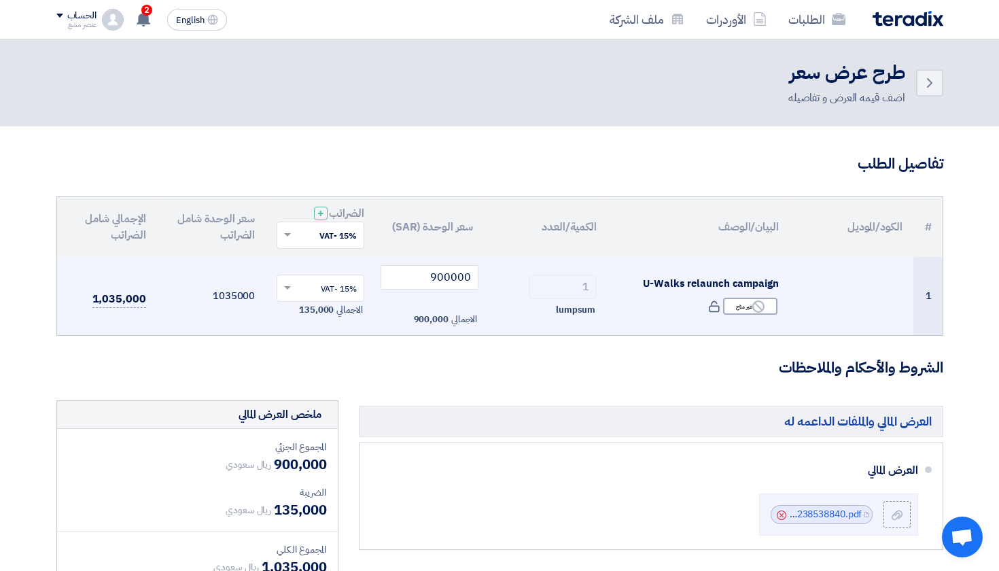
scroll to position [0, 0]
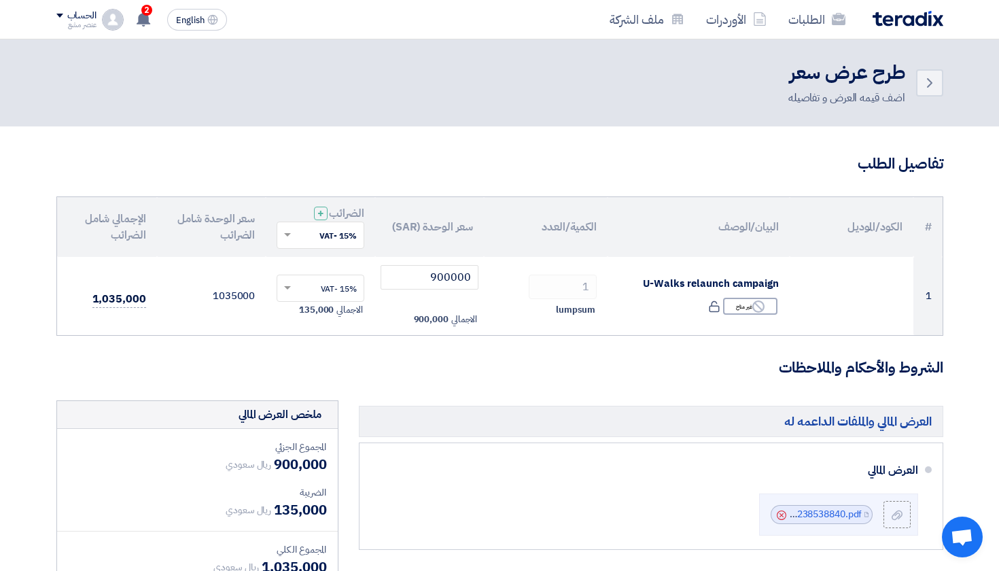
click at [329, 236] on input "text" at bounding box center [328, 236] width 60 height 22
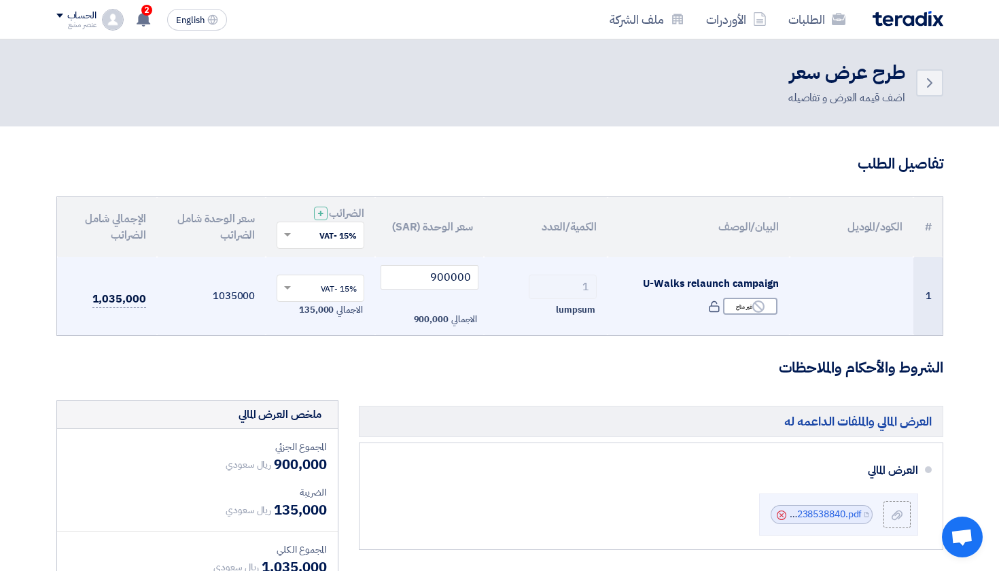
click at [246, 295] on td "1035000" at bounding box center [211, 296] width 109 height 79
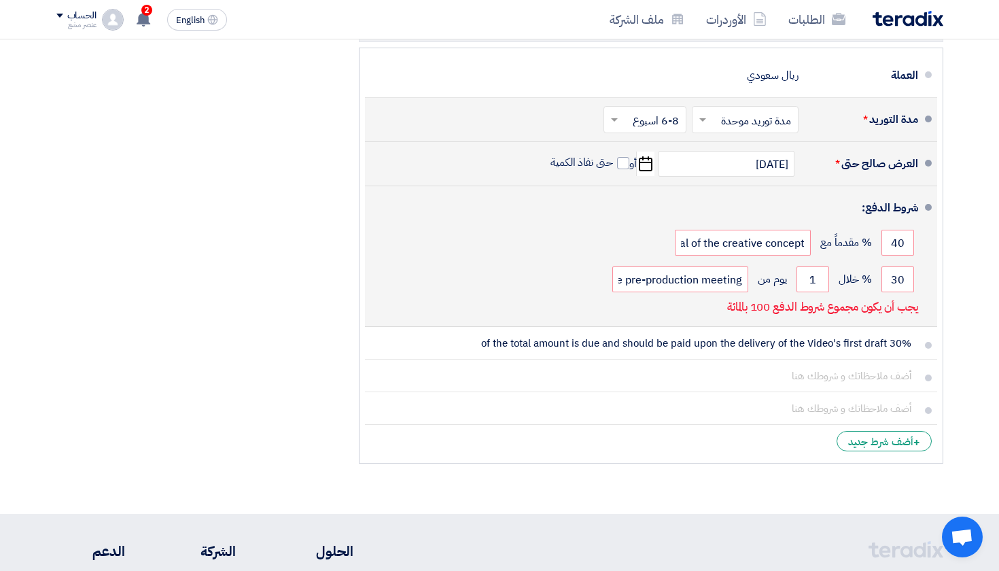
scroll to position [720, 0]
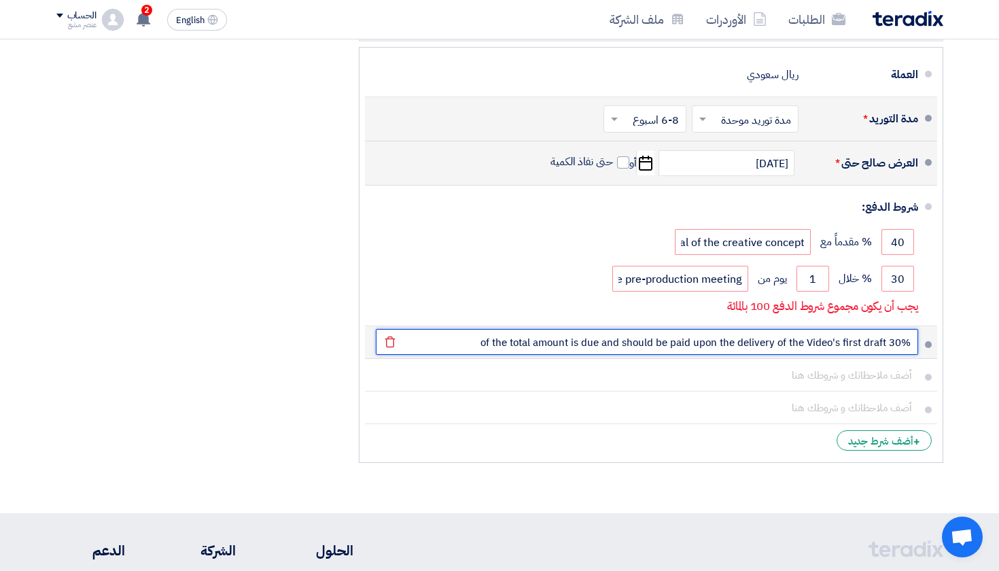
click at [865, 340] on input "30% of the total amount is due and should be paid upon the delivery of the Vide…" at bounding box center [647, 342] width 542 height 26
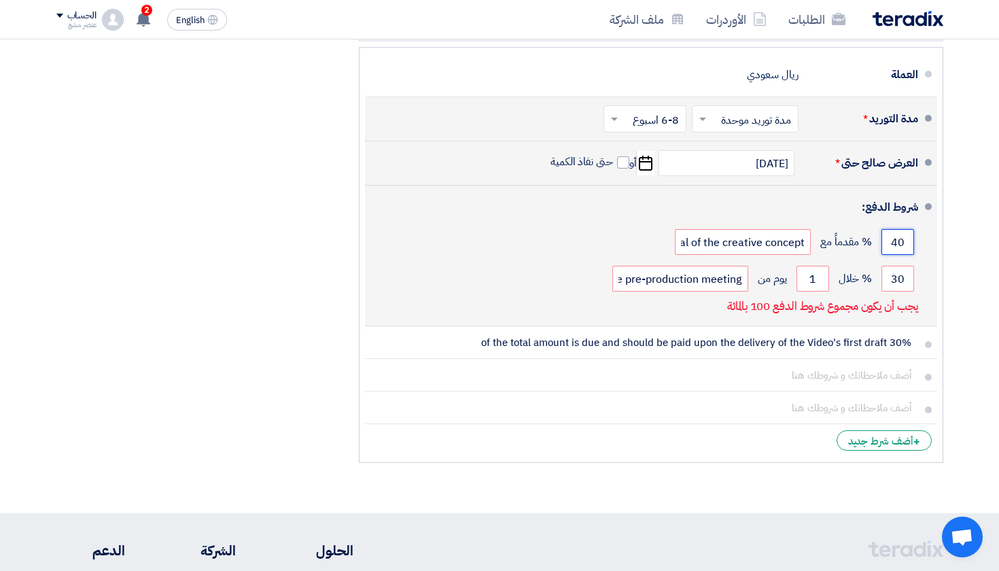
click at [896, 236] on input "40" at bounding box center [897, 242] width 33 height 26
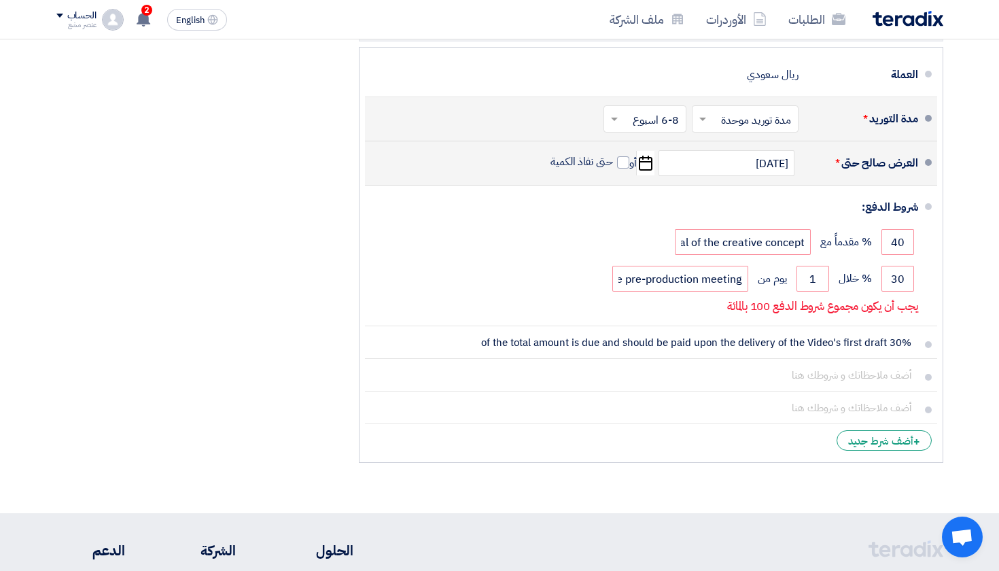
click at [952, 287] on div "العرض المالي والملفات الداعمه له [PERSON_NAME] File Cancel" at bounding box center [651, 74] width 605 height 789
click at [870, 430] on div "+ أضف شرط جديد" at bounding box center [883, 440] width 95 height 20
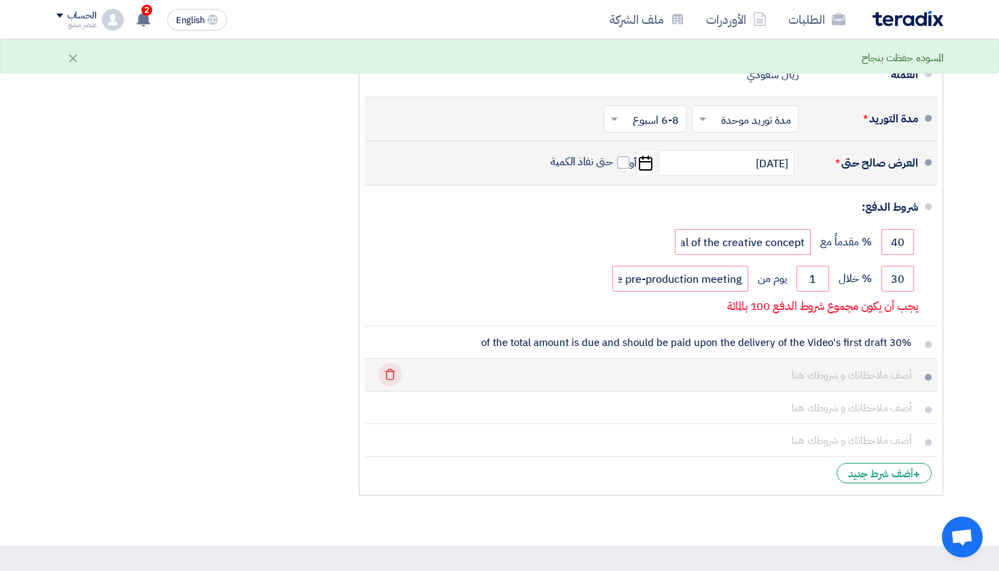
click at [383, 372] on icon "Delete" at bounding box center [389, 374] width 23 height 23
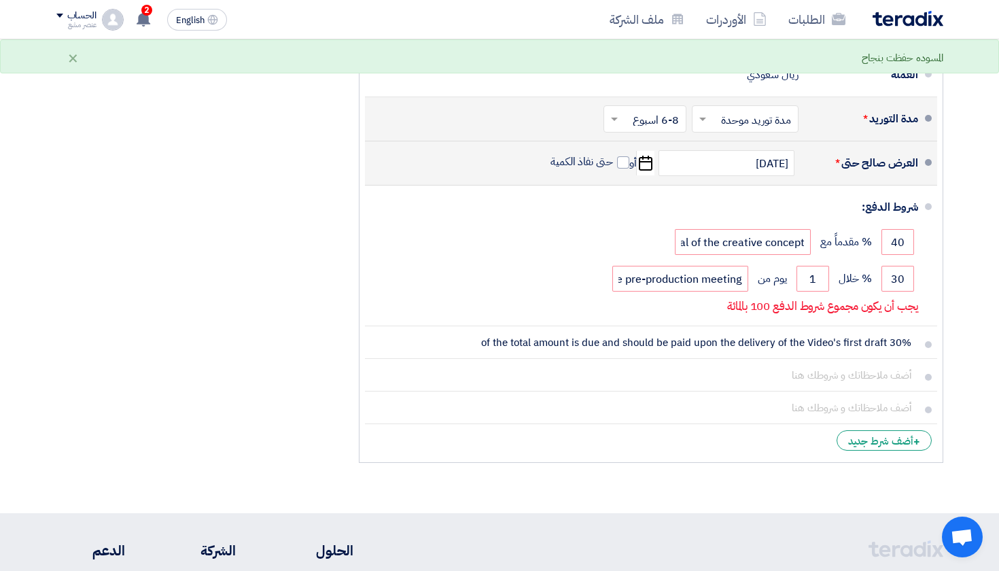
click at [0, 0] on icon "Delete" at bounding box center [0, 0] width 0 height 0
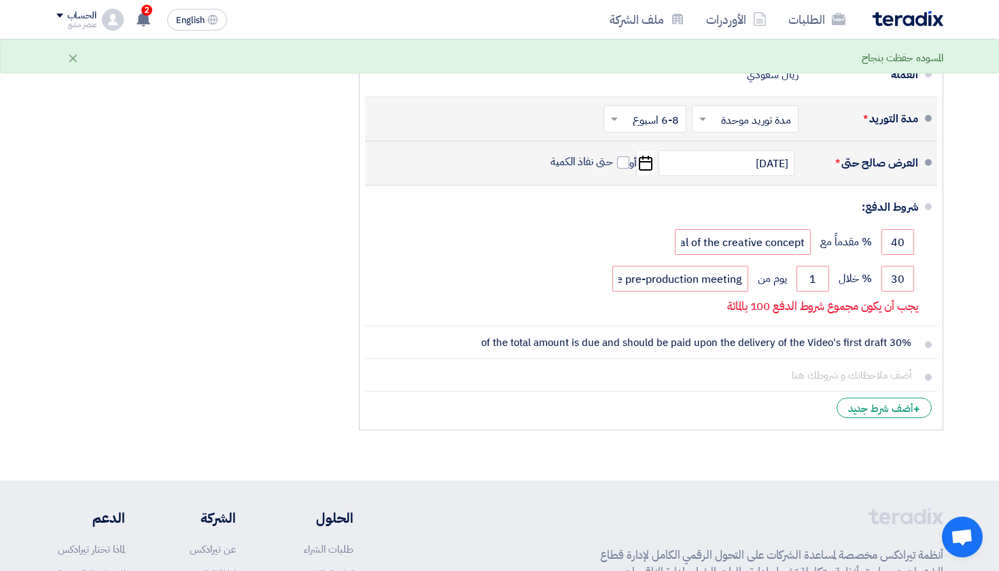
click at [0, 0] on icon "Delete" at bounding box center [0, 0] width 0 height 0
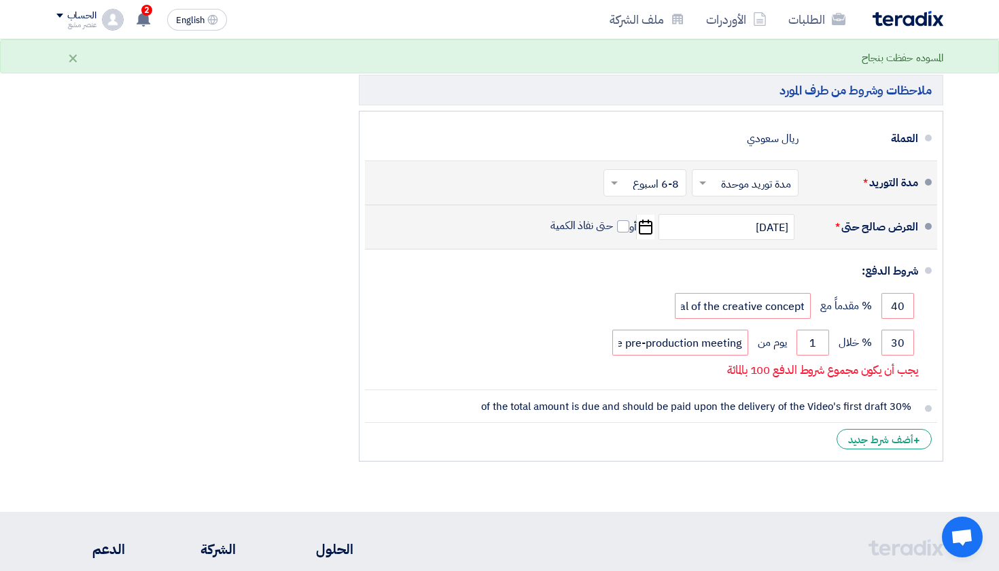
scroll to position [698, 0]
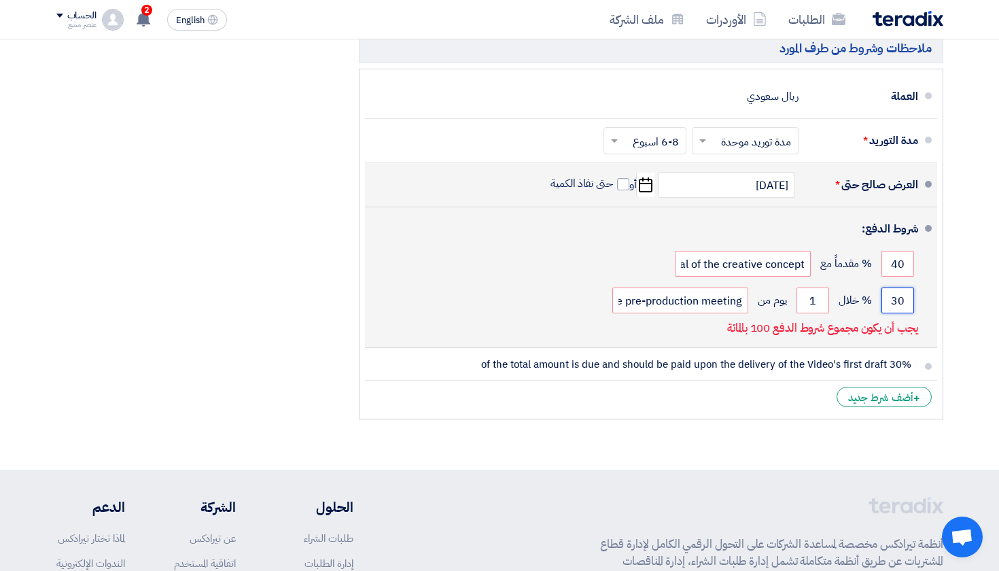
click at [900, 302] on input "30" at bounding box center [897, 300] width 33 height 26
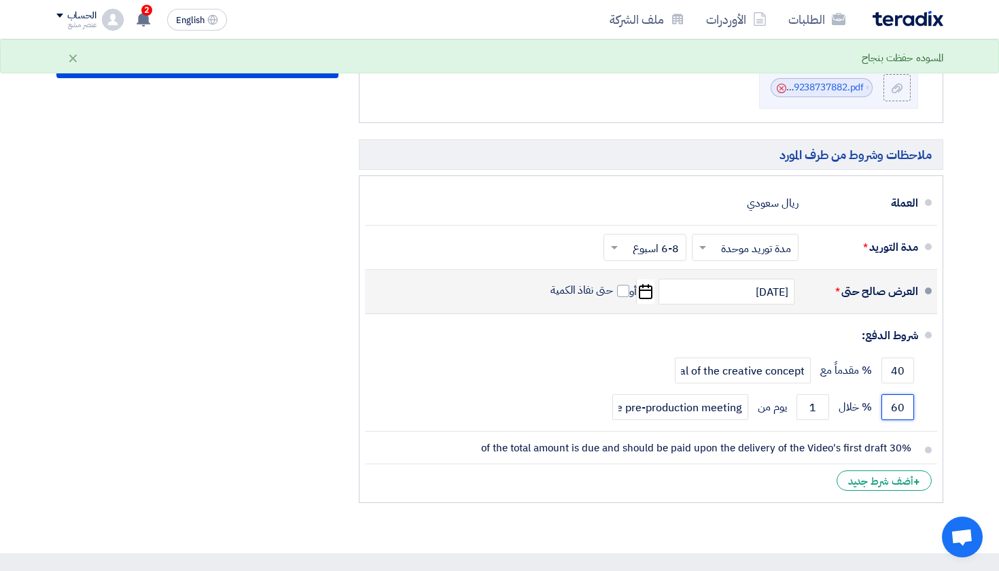
scroll to position [612, 0]
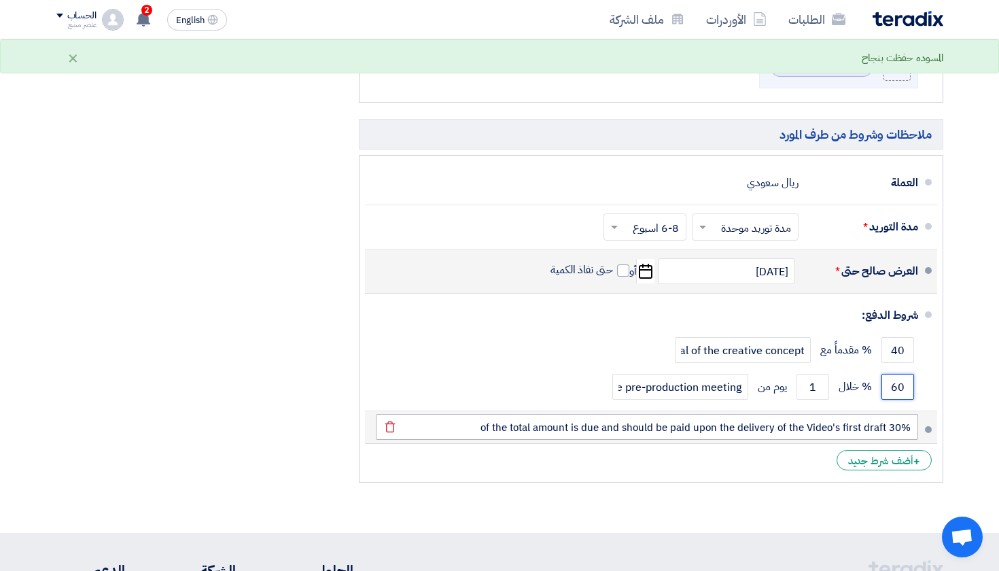
type input "60"
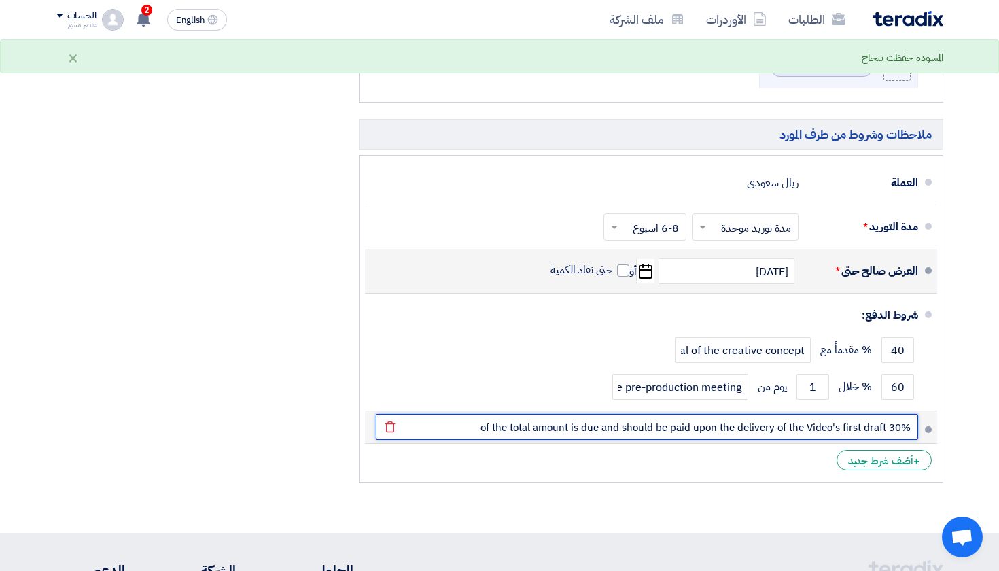
click at [825, 420] on input "30% of the total amount is due and should be paid upon the delivery of the Vide…" at bounding box center [647, 427] width 542 height 26
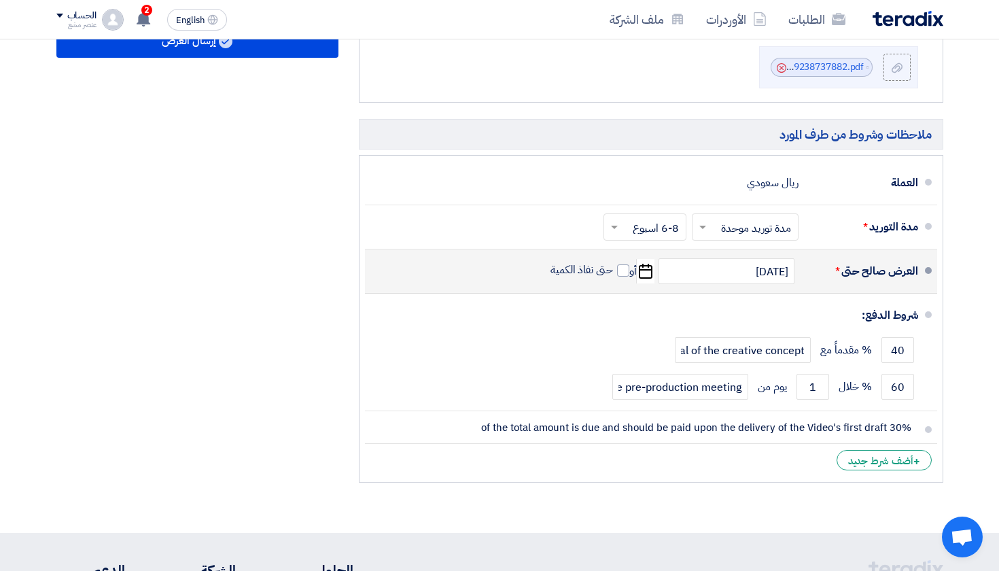
click at [756, 475] on ul "العملة ريال سعودي مدة التوريد * اختر مدة التوريد × مدة توريد موحدة ×" at bounding box center [651, 318] width 584 height 327
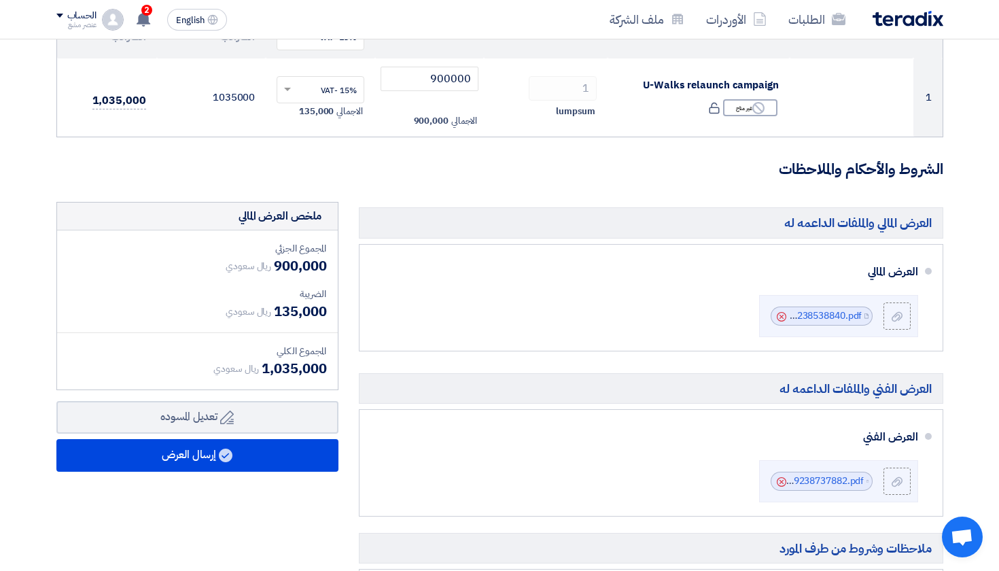
scroll to position [248, 0]
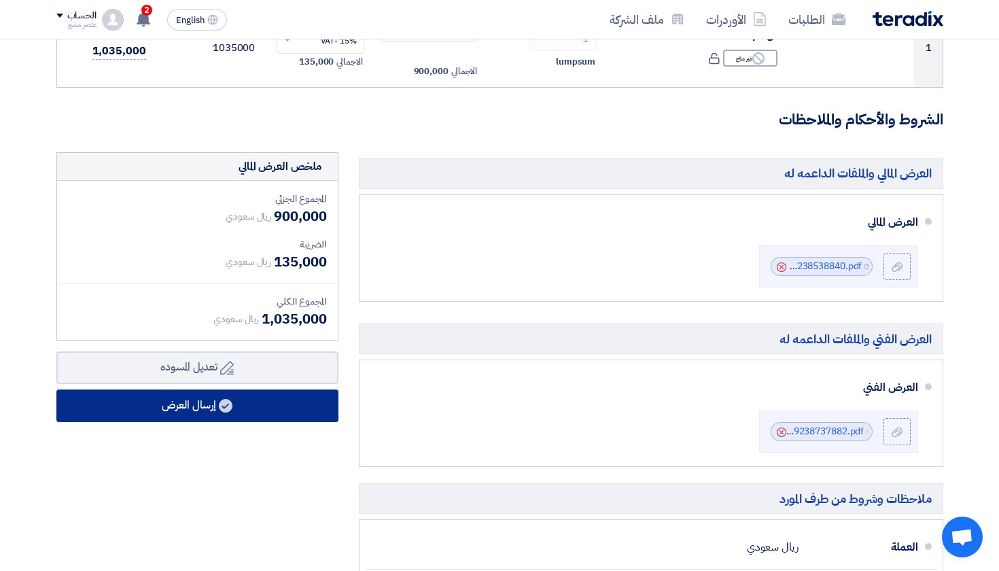
click at [207, 406] on button "إرسال العرض" at bounding box center [197, 405] width 282 height 33
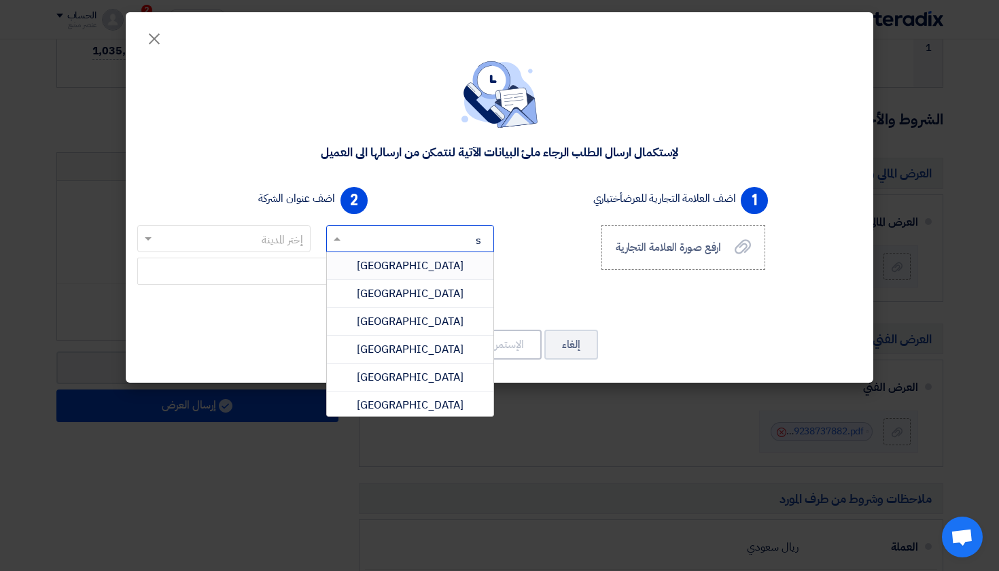
type input "sa"
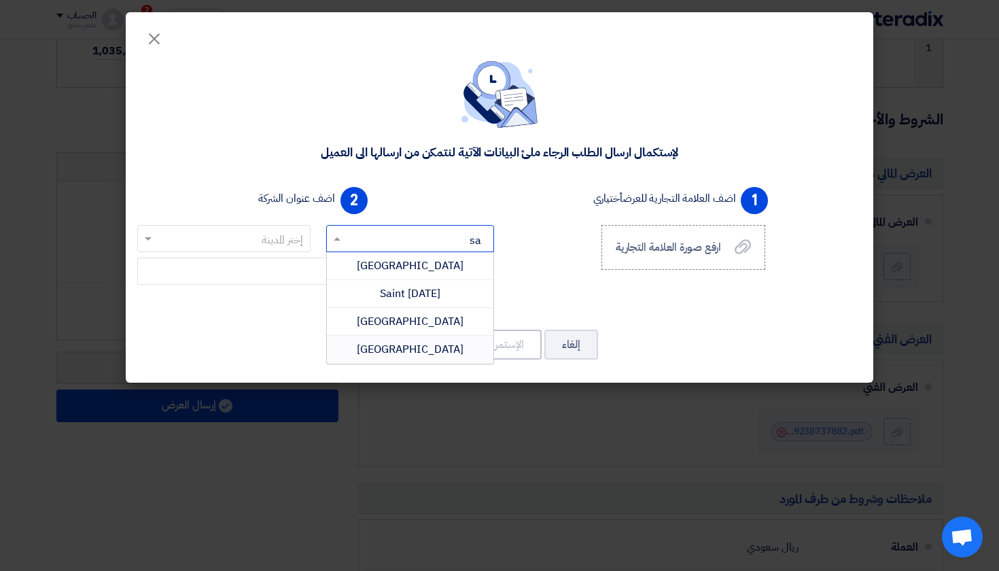
click at [413, 346] on span "[GEOGRAPHIC_DATA]" at bounding box center [410, 349] width 107 height 16
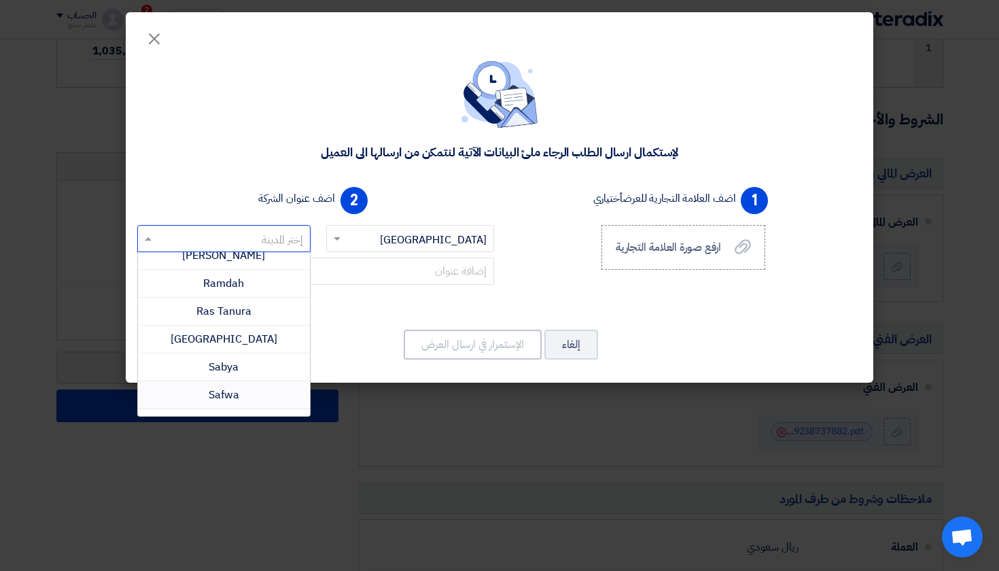
scroll to position [791, 0]
click at [230, 339] on span "[GEOGRAPHIC_DATA]" at bounding box center [224, 338] width 107 height 16
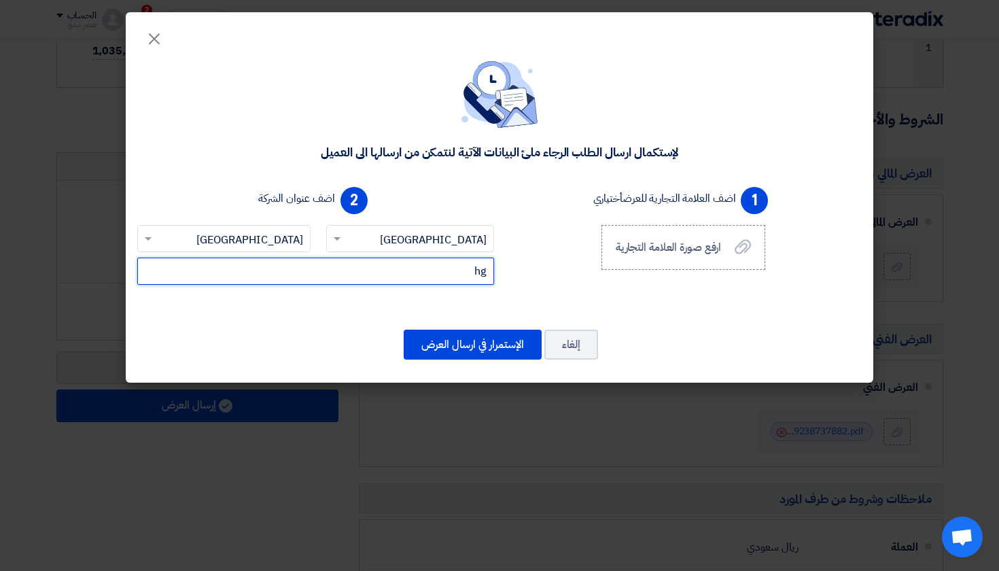
type input "h"
type input "الصحافة، [PERSON_NAME][GEOGRAPHIC_DATA]"
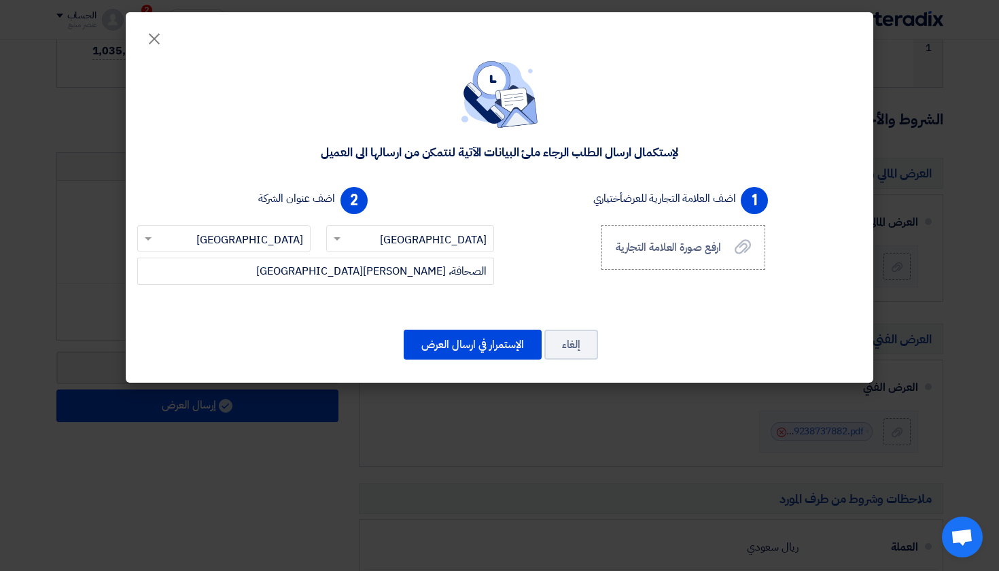
click at [563, 302] on div "1 اضف العلامة التجارية للعرض أختياري ارفع صورة العلامة التجارية ارفع صورة العلا…" at bounding box center [683, 243] width 368 height 125
click at [482, 343] on button "الإستمرار في ارسال العرض" at bounding box center [473, 344] width 138 height 30
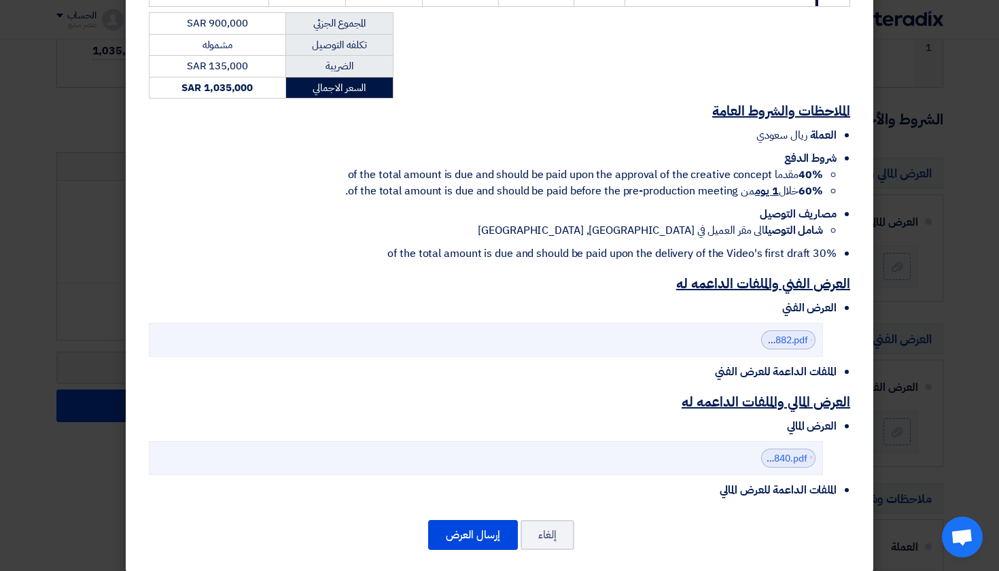
scroll to position [303, 0]
click at [461, 520] on button "إرسال العرض" at bounding box center [473, 535] width 90 height 30
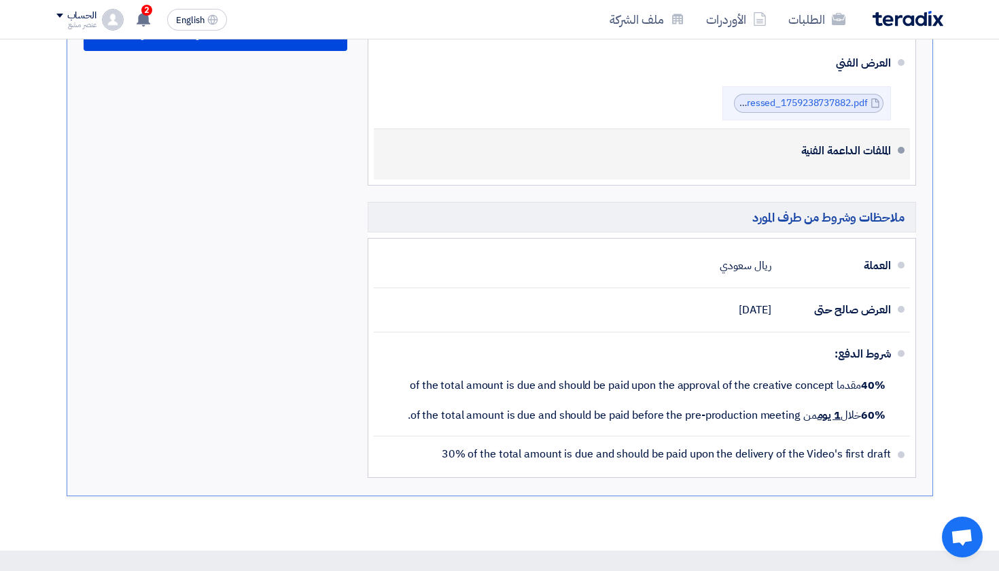
scroll to position [713, 0]
